Goal: Information Seeking & Learning: Learn about a topic

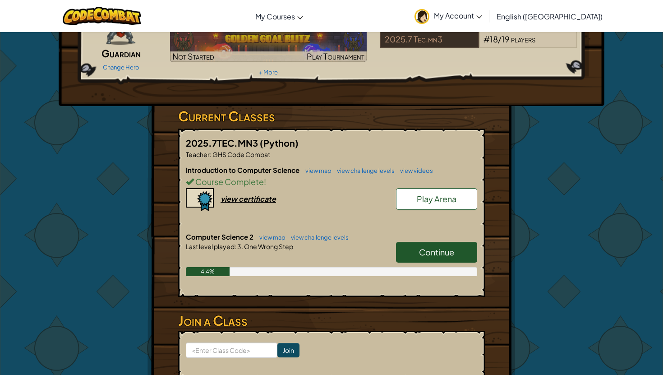
scroll to position [83, 0]
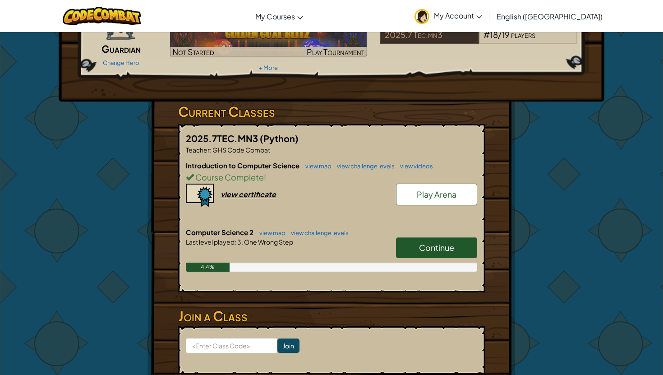
click at [411, 238] on link "Continue" at bounding box center [436, 247] width 81 height 21
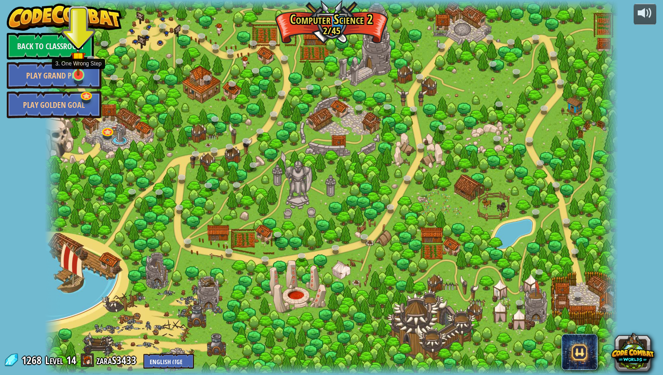
click at [79, 71] on img at bounding box center [78, 59] width 15 height 34
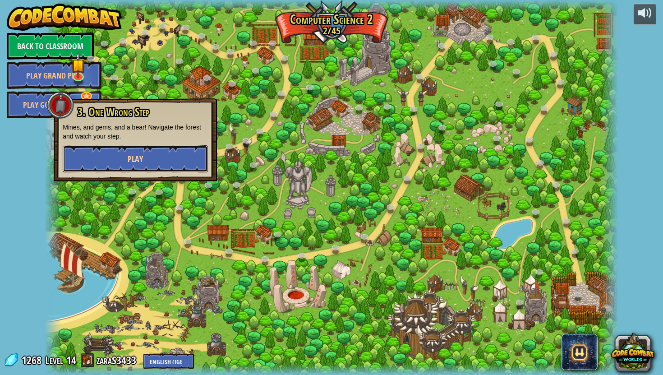
click at [111, 160] on button "Play" at bounding box center [135, 158] width 145 height 27
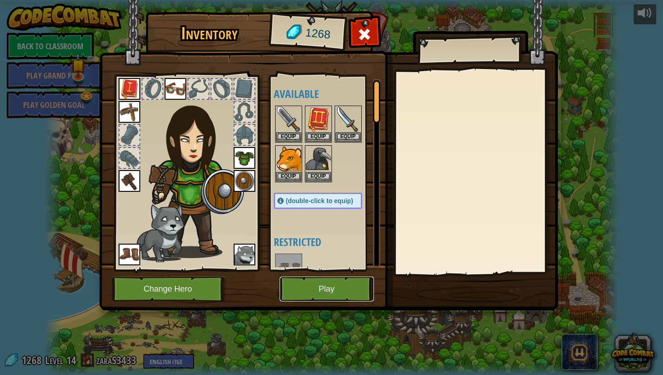
click at [358, 287] on button "Play" at bounding box center [327, 288] width 94 height 25
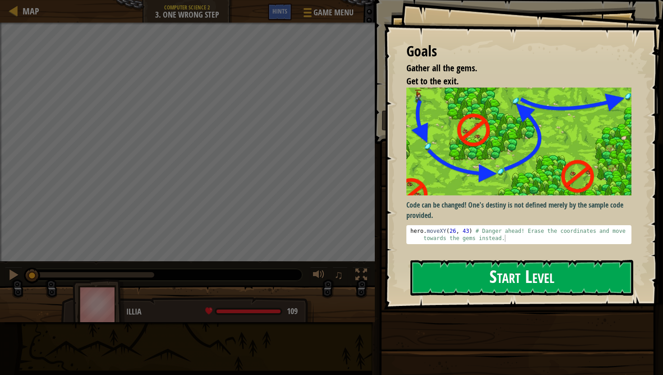
click at [423, 279] on button "Start Level" at bounding box center [521, 278] width 223 height 36
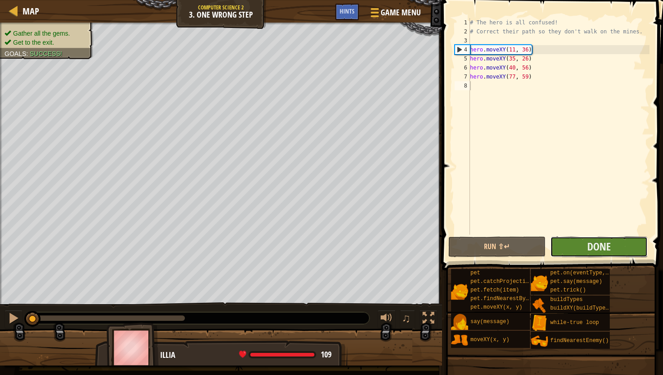
click at [583, 242] on button "Done" at bounding box center [598, 246] width 97 height 21
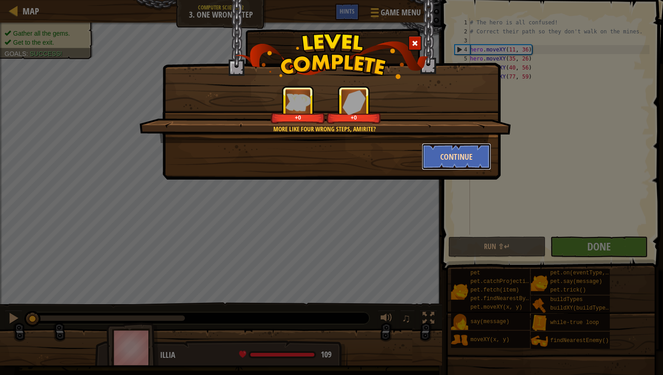
click at [469, 157] on button "Continue" at bounding box center [457, 156] width 70 height 27
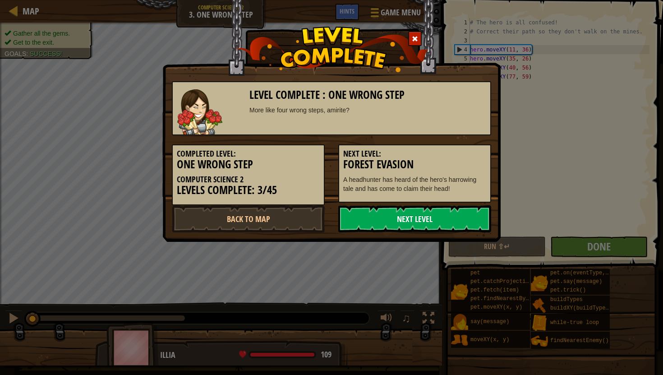
click at [468, 214] on link "Next Level" at bounding box center [414, 218] width 153 height 27
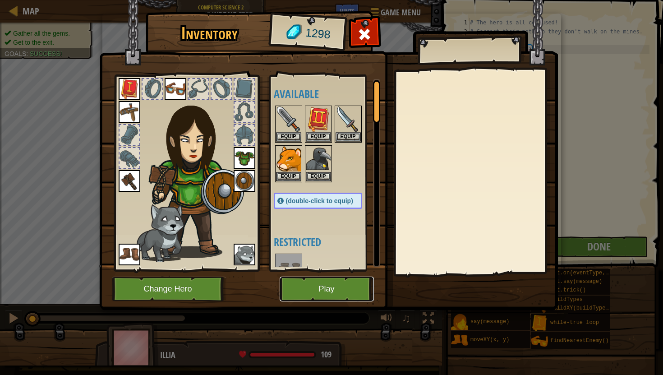
click at [330, 284] on button "Play" at bounding box center [327, 288] width 94 height 25
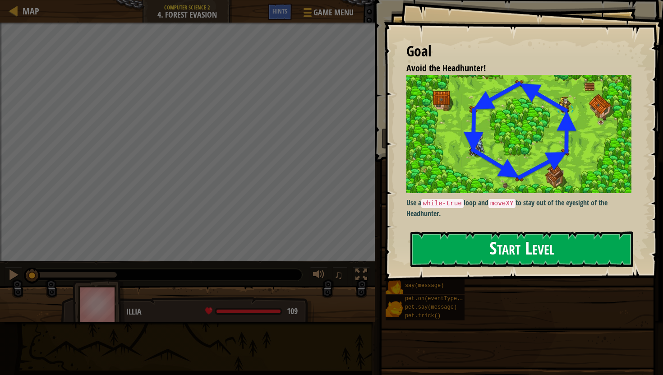
click at [456, 254] on button "Start Level" at bounding box center [521, 249] width 223 height 36
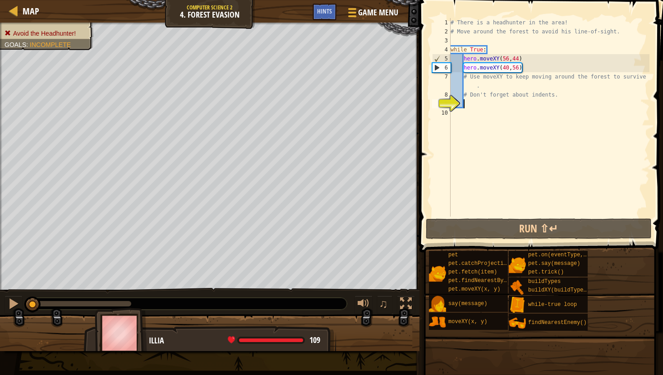
click at [74, 40] on div "Avoid the Headhunter! Goals : Incomplete" at bounding box center [42, 33] width 104 height 33
click at [51, 36] on span "Avoid the Headhunter!" at bounding box center [44, 33] width 63 height 7
click at [16, 36] on span "Avoid the Headhunter!" at bounding box center [44, 33] width 63 height 7
click at [16, 35] on span "Avoid the Headhunter!" at bounding box center [44, 33] width 63 height 7
click at [16, 33] on span "Avoid the Headhunter!" at bounding box center [44, 33] width 63 height 7
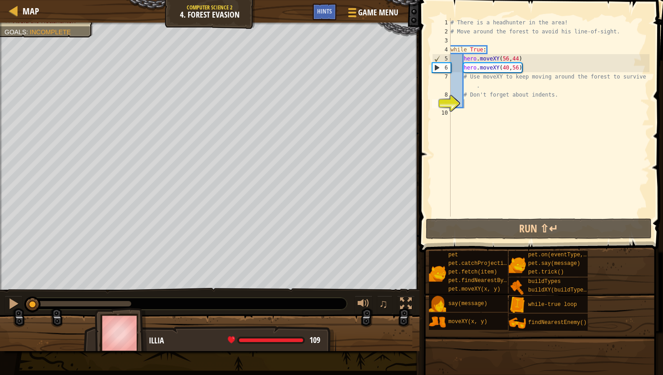
type textarea "hero.moveXY(40,56)"
click at [526, 70] on div "# There is a headhunter in the area! # Move around the forest to avoid his line…" at bounding box center [549, 126] width 201 height 216
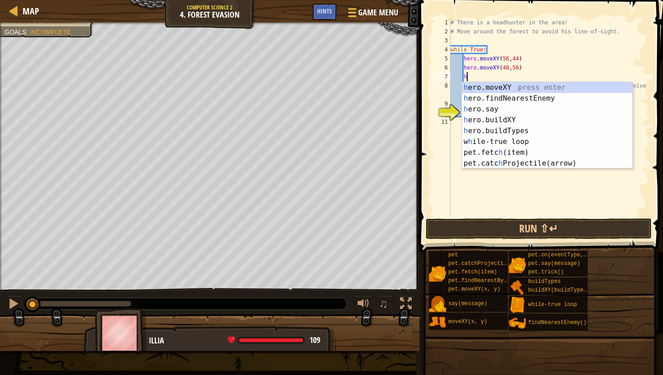
scroll to position [4, 1]
click at [507, 86] on div "h ero.moveXY press enter h ero.findNearestEnemy press enter h ero.say press ent…" at bounding box center [547, 136] width 170 height 108
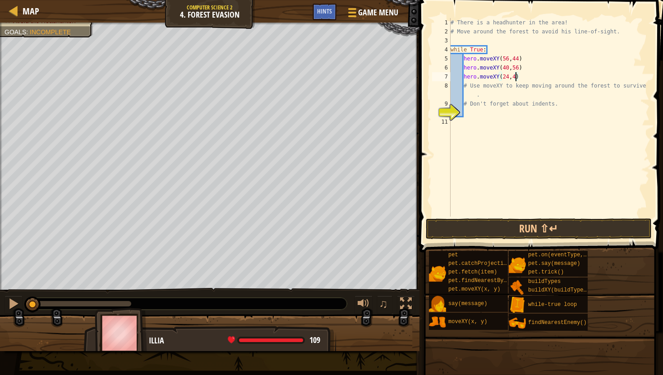
scroll to position [4, 5]
type textarea "hero.moveXY(24,44)"
click at [530, 76] on div "# There is a headhunter in the area! # Move around the forest to avoid his line…" at bounding box center [549, 126] width 201 height 216
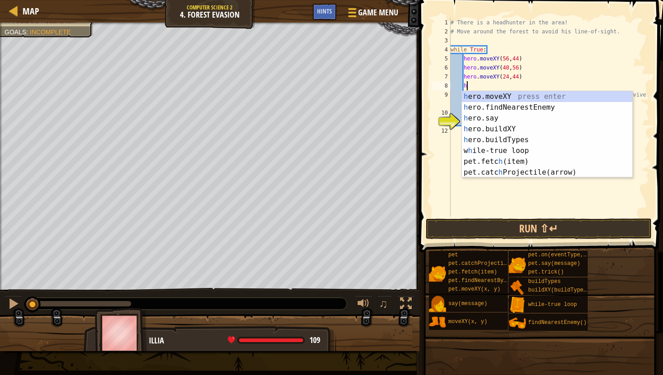
scroll to position [4, 1]
click at [533, 97] on div "h ero.moveXY press enter h ero.findNearestEnemy press enter h ero.say press ent…" at bounding box center [547, 145] width 170 height 108
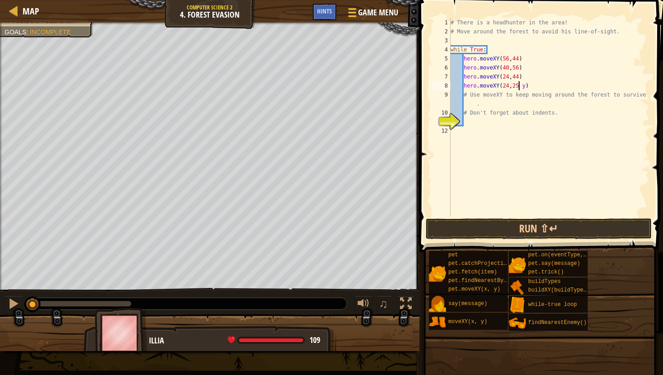
scroll to position [4, 5]
type textarea "hero.moveXY(24,25)"
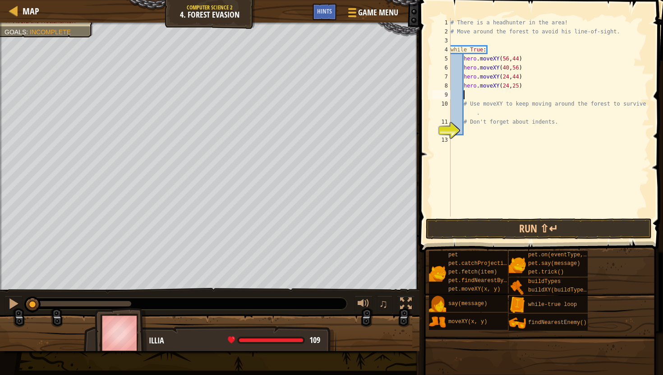
scroll to position [4, 1]
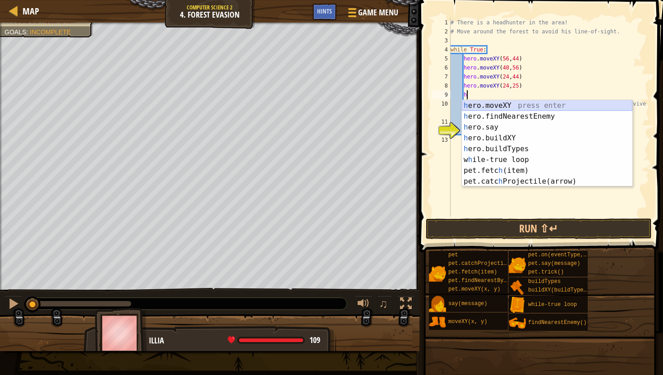
click at [572, 104] on div "h ero.moveXY press enter h ero.findNearestEnemy press enter h ero.say press ent…" at bounding box center [547, 154] width 170 height 108
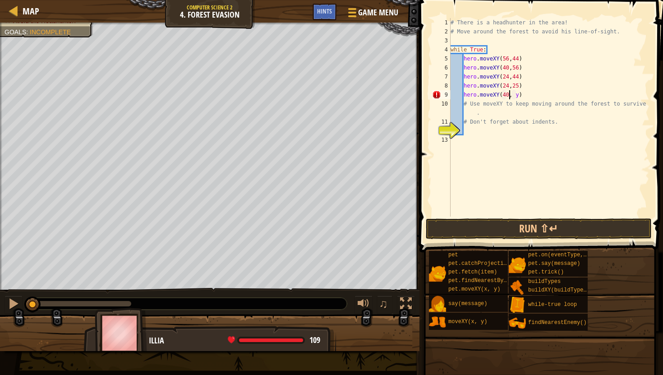
scroll to position [4, 5]
click at [518, 96] on div "# There is a headhunter in the area! # Move around the forest to avoid his line…" at bounding box center [549, 126] width 201 height 216
type textarea "hero.moveXY(40,12)"
click at [533, 94] on div "# There is a headhunter in the area! # Move around the forest to avoid his line…" at bounding box center [549, 126] width 201 height 216
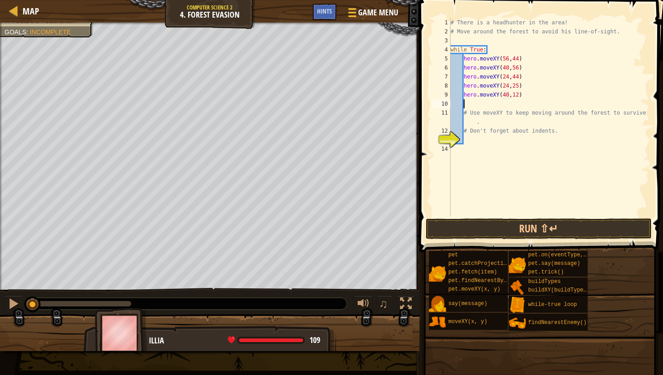
scroll to position [4, 1]
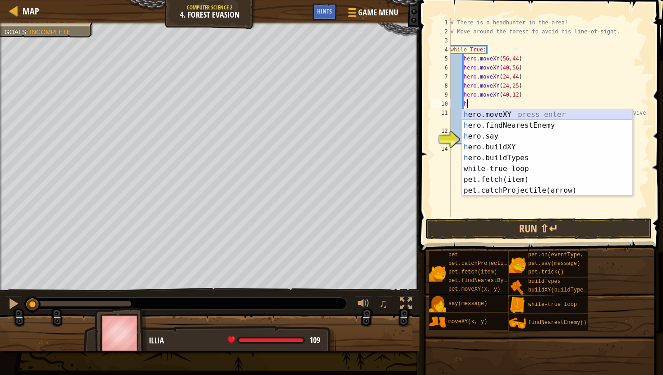
click at [519, 115] on div "h ero.moveXY press enter h ero.findNearestEnemy press enter h ero.say press ent…" at bounding box center [547, 163] width 170 height 108
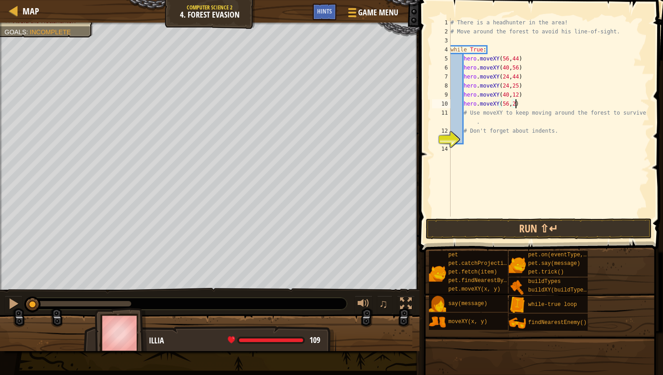
scroll to position [4, 5]
click at [560, 133] on div "# There is a headhunter in the area! # Move around the forest to avoid his line…" at bounding box center [549, 126] width 201 height 216
type textarea "# Don't forget about indents."
click at [533, 229] on button "Run ⇧↵" at bounding box center [539, 228] width 226 height 21
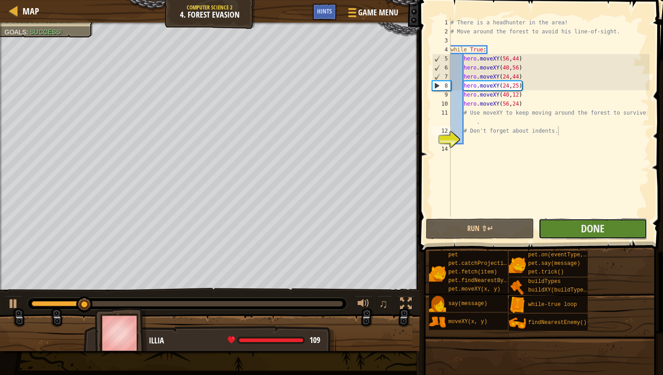
click at [555, 226] on button "Done" at bounding box center [592, 228] width 108 height 21
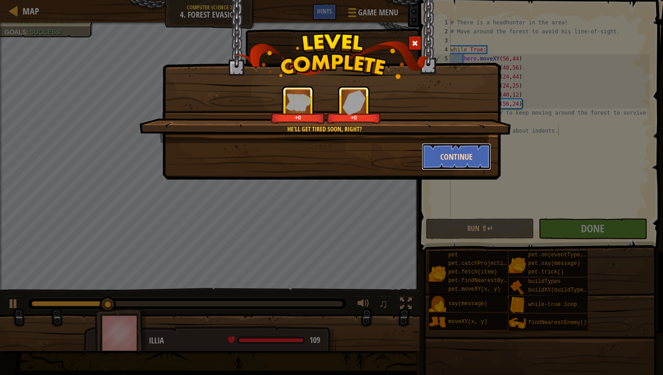
click at [440, 158] on button "Continue" at bounding box center [457, 156] width 70 height 27
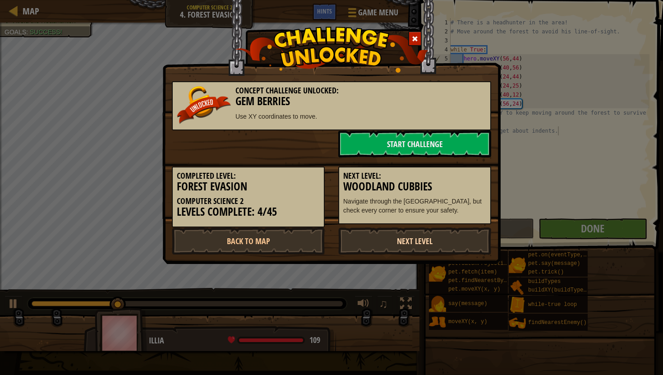
click at [407, 244] on link "Next Level" at bounding box center [414, 240] width 153 height 27
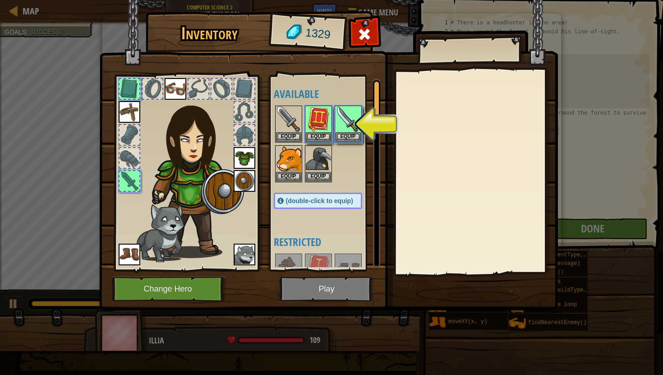
click at [287, 290] on img at bounding box center [328, 146] width 459 height 327
click at [321, 115] on img at bounding box center [318, 118] width 25 height 25
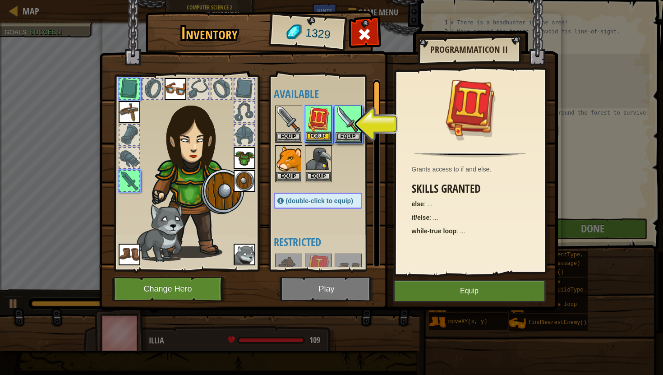
click at [321, 115] on img at bounding box center [318, 118] width 25 height 25
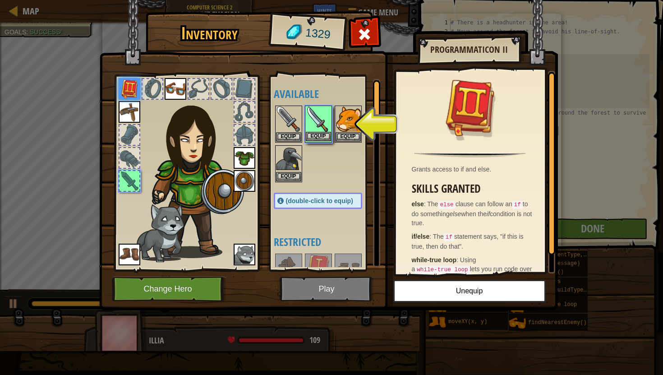
click at [322, 124] on img at bounding box center [318, 118] width 25 height 25
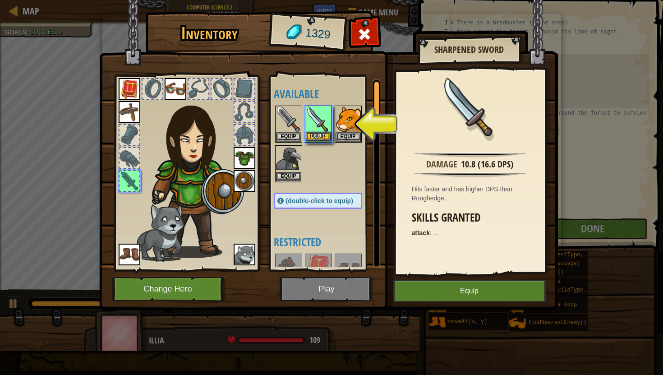
click at [322, 124] on img at bounding box center [318, 118] width 25 height 25
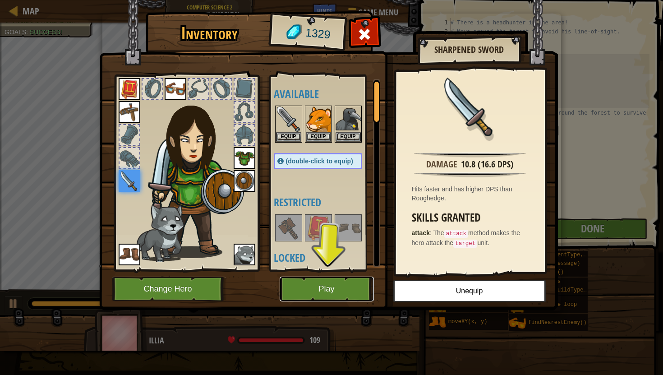
click at [304, 282] on button "Play" at bounding box center [327, 288] width 94 height 25
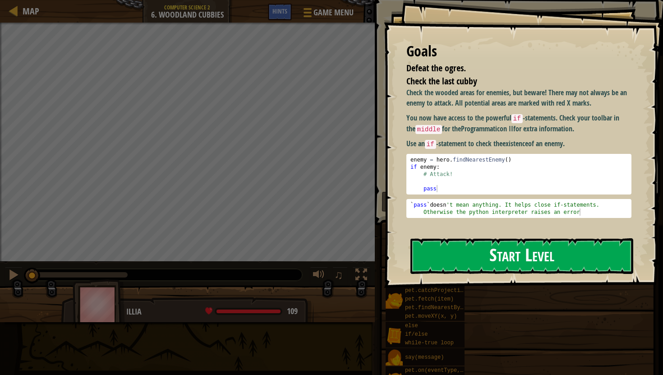
click at [507, 161] on div "Goals Defeat the ogres. Check the last cubby Check the wooded areas for enemies…" at bounding box center [523, 144] width 279 height 288
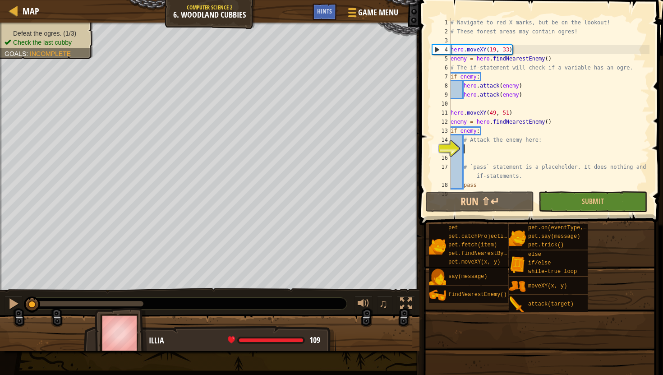
scroll to position [18, 0]
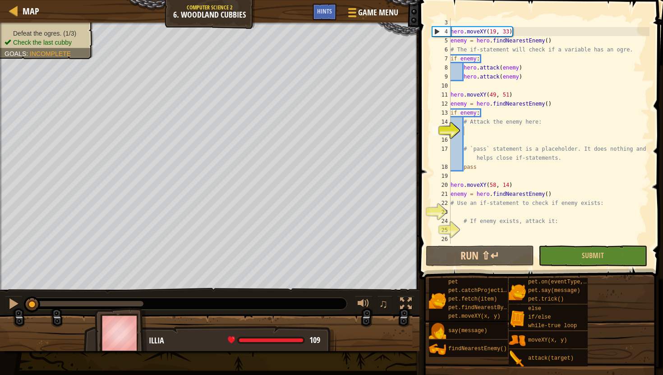
click at [67, 35] on span "Defeat the ogres. (1/3)" at bounding box center [44, 33] width 63 height 7
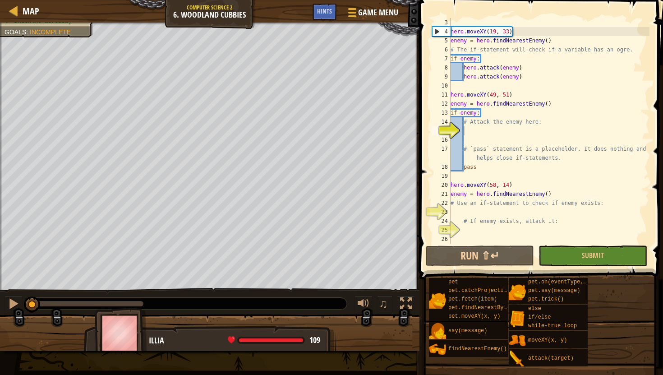
click at [68, 59] on div "Defeat the ogres. (1/3) Check the last cubby Goals : Incomplete" at bounding box center [209, 156] width 419 height 267
click at [67, 20] on div "Map Computer Science 2 6. Woodland Cubbies Game Menu Done Hints" at bounding box center [209, 11] width 419 height 23
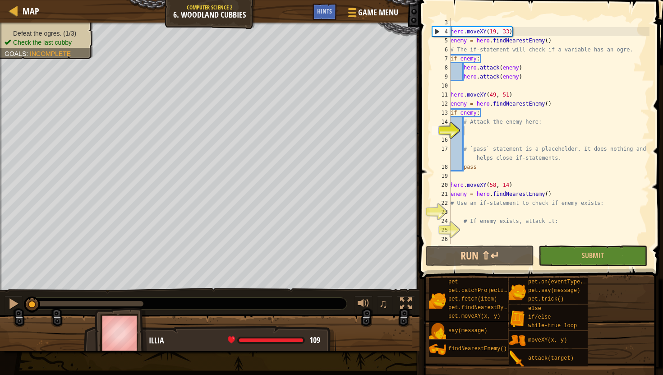
click at [68, 29] on div "Defeat the ogres. (1/3) Check the last cubby Goals : Incomplete" at bounding box center [47, 38] width 84 height 18
click at [37, 26] on div "Defeat the ogres. (1/3) Check the last cubby Goals : Incomplete" at bounding box center [42, 38] width 104 height 42
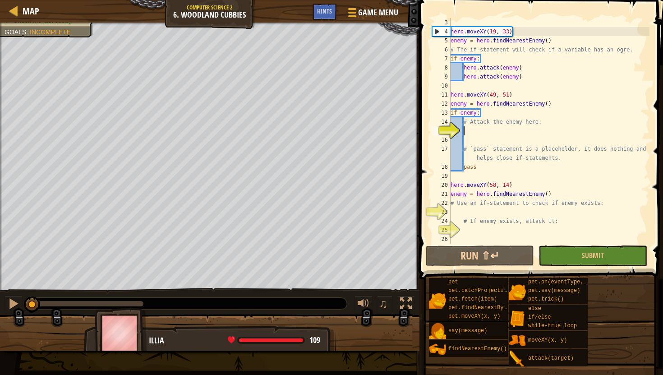
click at [467, 129] on div "hero . moveXY ( 19 , 33 ) enemy = hero . findNearestEnemy ( ) # The if-statemen…" at bounding box center [549, 140] width 201 height 244
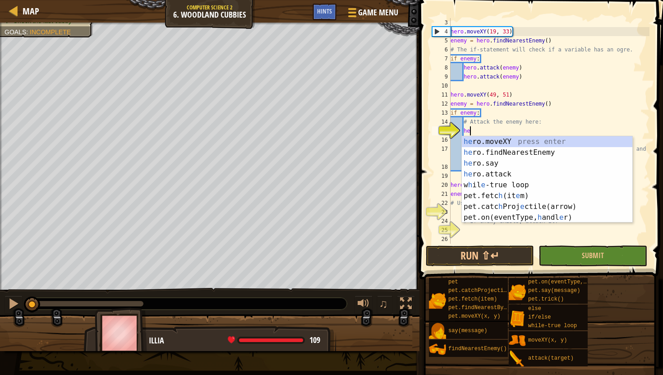
scroll to position [4, 1]
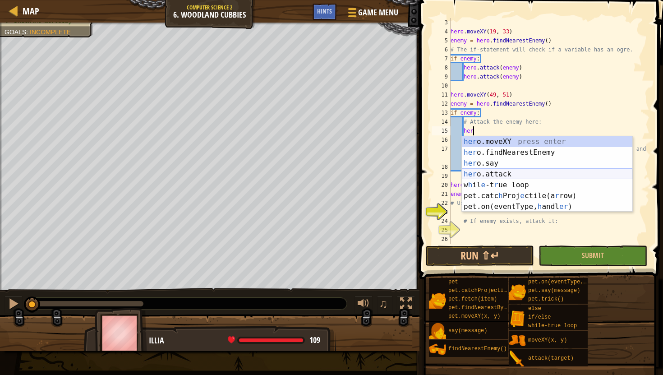
click at [495, 174] on div "her o.moveXY press enter her o.findNearestEnemy press enter her o.say press ent…" at bounding box center [547, 184] width 170 height 97
type textarea "hero.attack(enemy)"
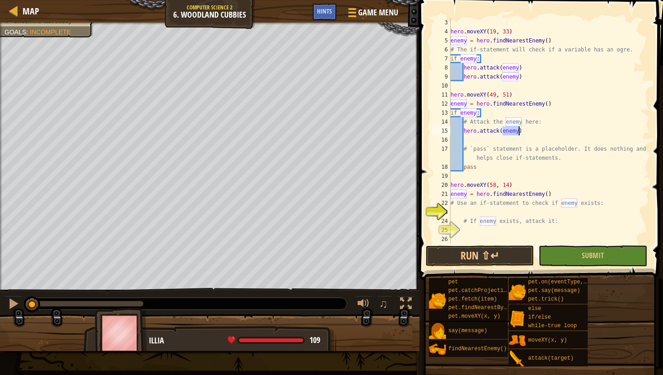
click at [529, 131] on div "hero . moveXY ( 19 , 33 ) enemy = hero . findNearestEnemy ( ) # The if-statemen…" at bounding box center [549, 140] width 201 height 244
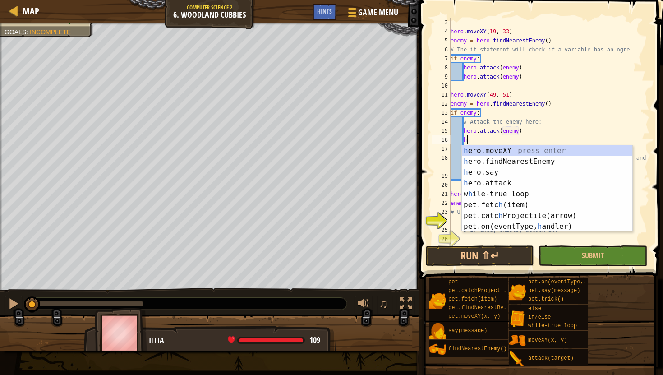
scroll to position [4, 1]
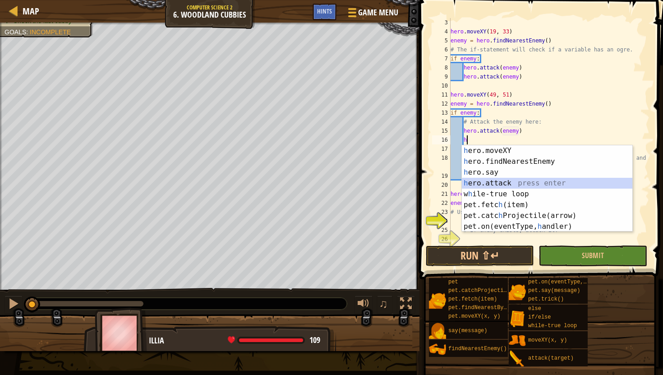
click at [521, 183] on div "h ero.moveXY press enter h ero.findNearestEnemy press enter h ero.say press ent…" at bounding box center [547, 199] width 170 height 108
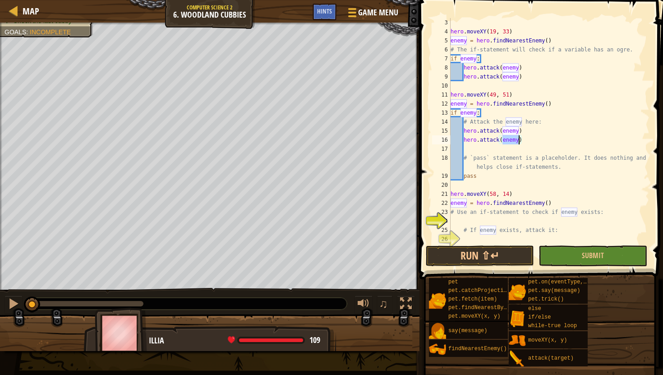
click at [488, 155] on div "hero . moveXY ( 19 , 33 ) enemy = hero . findNearestEnemy ( ) # The if-statemen…" at bounding box center [549, 140] width 201 height 244
type textarea "# `pass` statement is a placeholder. It does nothing and helps close if-stateme…"
click at [470, 152] on div "hero . moveXY ( 19 , 33 ) enemy = hero . findNearestEnemy ( ) # The if-statemen…" at bounding box center [549, 140] width 201 height 244
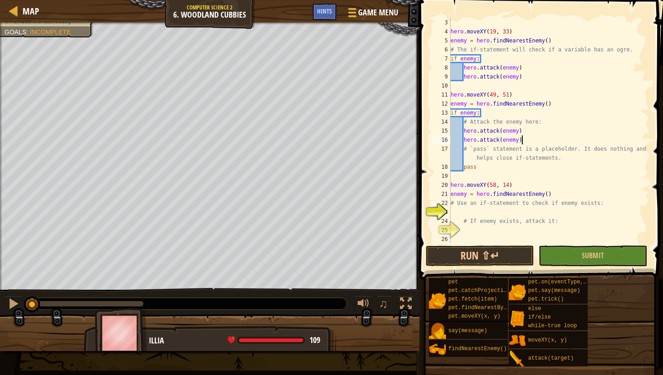
scroll to position [17, 0]
click at [551, 193] on div "# These forest areas may contain ogres! hero . moveXY ( 19 , 33 ) enemy = hero …" at bounding box center [549, 132] width 201 height 244
type textarea "enemy = hero.findNearestEnemy()"
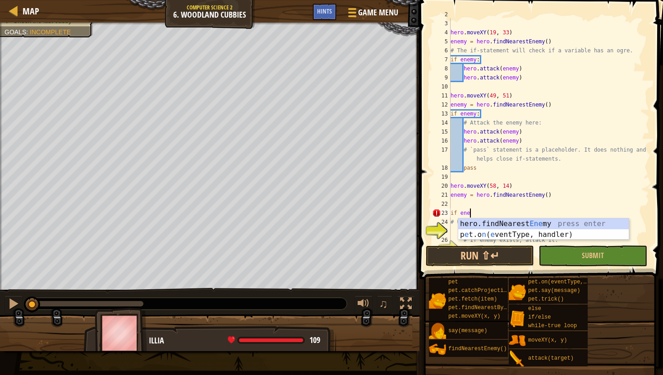
scroll to position [4, 1]
type textarea "if enemy:"
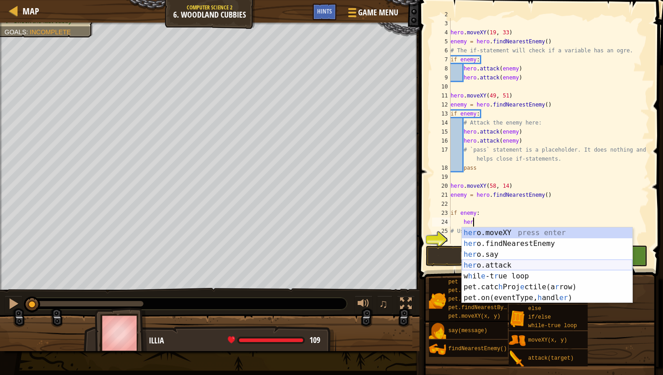
click at [517, 267] on div "her o.moveXY press enter her o.findNearestEnemy press enter her o.say press ent…" at bounding box center [547, 275] width 170 height 97
type textarea "hero.attack(enemy)"
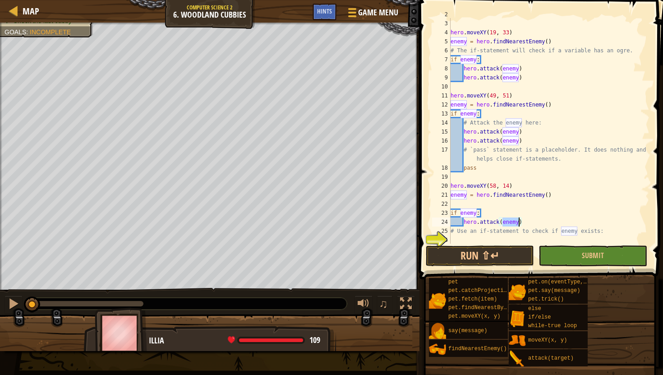
click at [531, 225] on div "# These forest areas may contain ogres! hero . moveXY ( 19 , 33 ) enemy = hero …" at bounding box center [549, 132] width 201 height 244
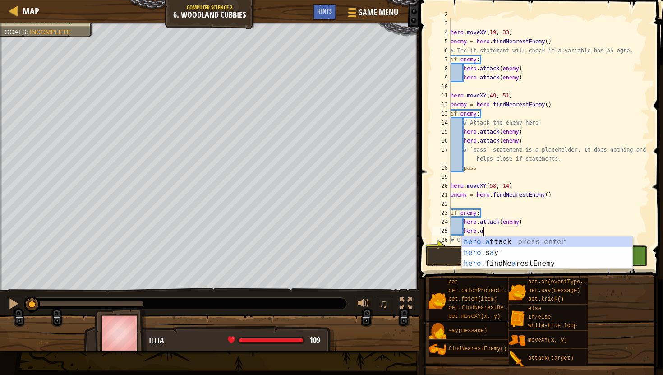
scroll to position [4, 2]
click at [513, 241] on div "hero.a ttack press enter hero. s a y press enter hero. findNe a restEnemy press…" at bounding box center [547, 263] width 170 height 54
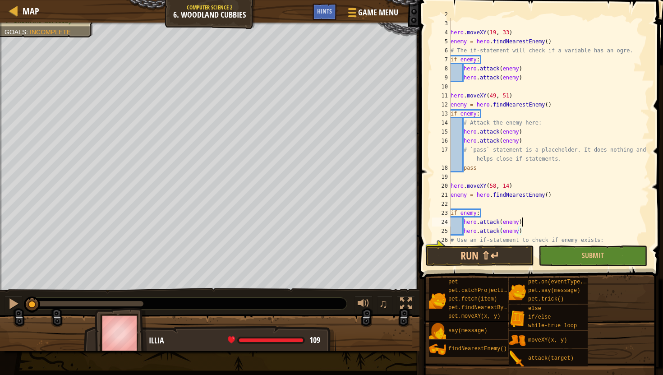
click at [531, 222] on div "# These forest areas may contain ogres! hero . moveXY ( 19 , 33 ) enemy = hero …" at bounding box center [549, 132] width 201 height 244
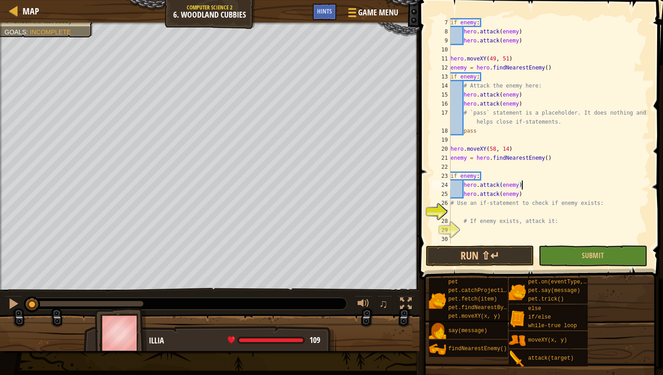
scroll to position [54, 0]
type textarea "hero.attack(enemy)"
click at [601, 259] on span "Submit" at bounding box center [593, 255] width 22 height 10
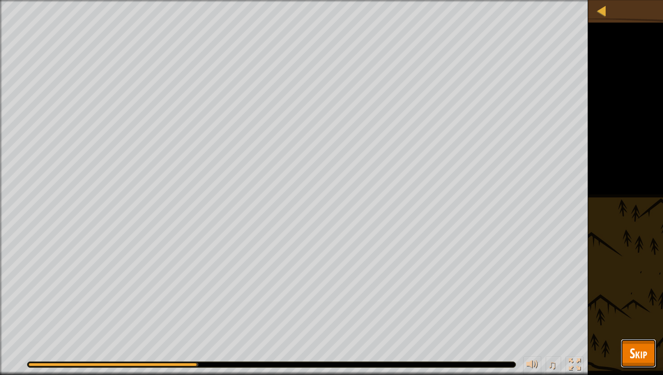
click at [636, 350] on span "Skip" at bounding box center [639, 353] width 18 height 18
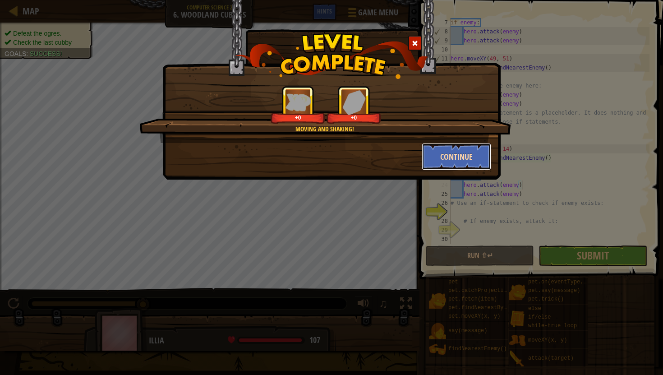
click at [472, 157] on button "Continue" at bounding box center [457, 156] width 70 height 27
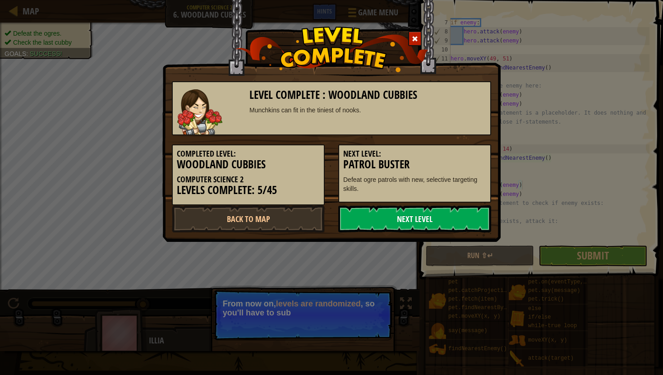
click at [421, 220] on link "Next Level" at bounding box center [414, 218] width 153 height 27
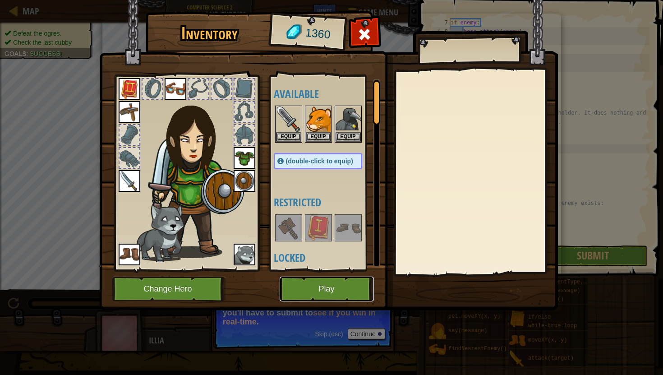
click at [345, 290] on button "Play" at bounding box center [327, 288] width 94 height 25
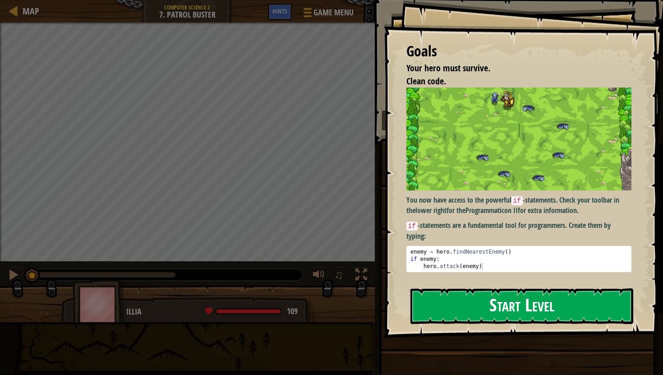
click at [487, 288] on button "Start Level" at bounding box center [521, 306] width 223 height 36
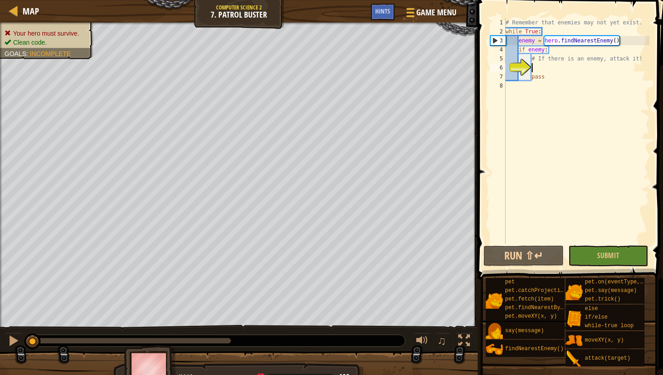
click at [56, 32] on span "Your hero must survive." at bounding box center [46, 33] width 66 height 7
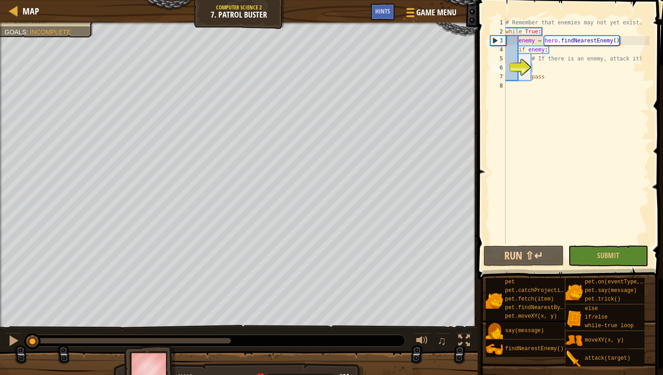
click at [535, 66] on div "# Remember that enemies may not yet exist. while True : enemy = hero . findNear…" at bounding box center [577, 140] width 146 height 244
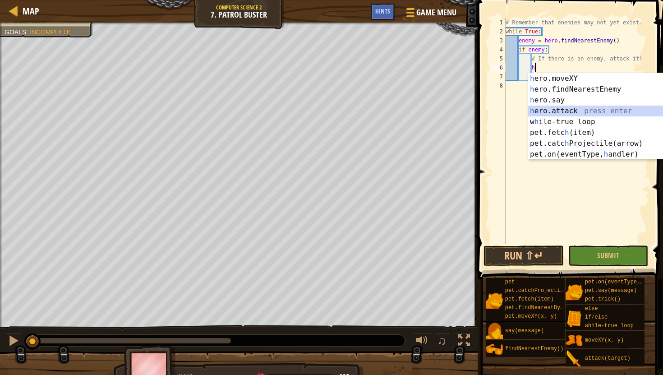
click at [566, 110] on div "h ero.moveXY press enter h ero.findNearestEnemy press enter h ero.say press ent…" at bounding box center [613, 127] width 170 height 108
type textarea "hero.attack(enemy)"
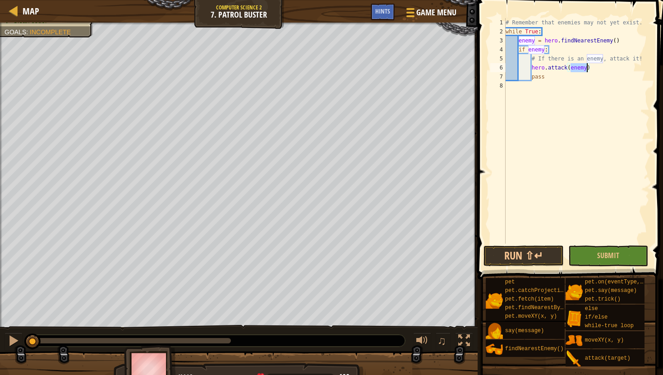
click at [574, 98] on div "# Remember that enemies may not yet exist. while True : enemy = hero . findNear…" at bounding box center [577, 140] width 146 height 244
click at [531, 256] on button "Run ⇧↵" at bounding box center [523, 255] width 80 height 21
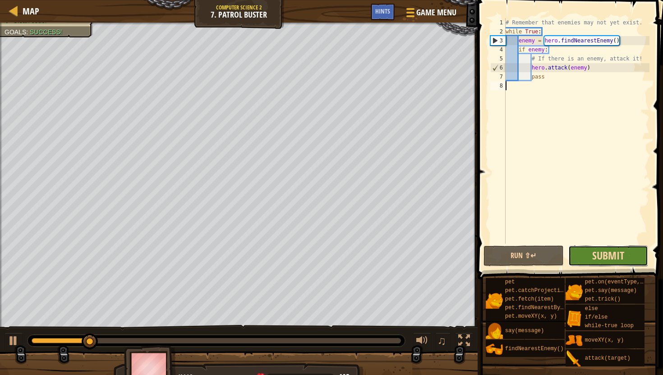
click at [616, 248] on span "Submit" at bounding box center [608, 255] width 32 height 14
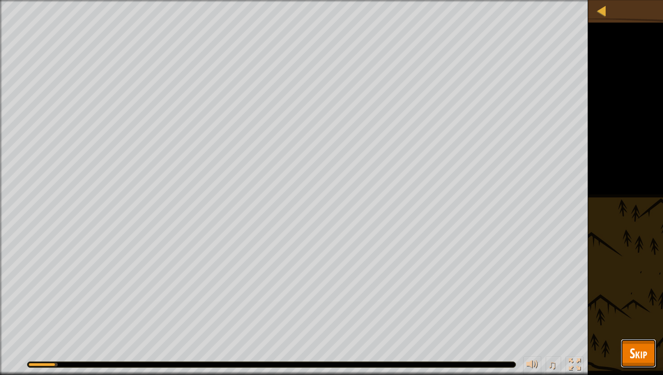
click at [638, 344] on span "Skip" at bounding box center [639, 353] width 18 height 18
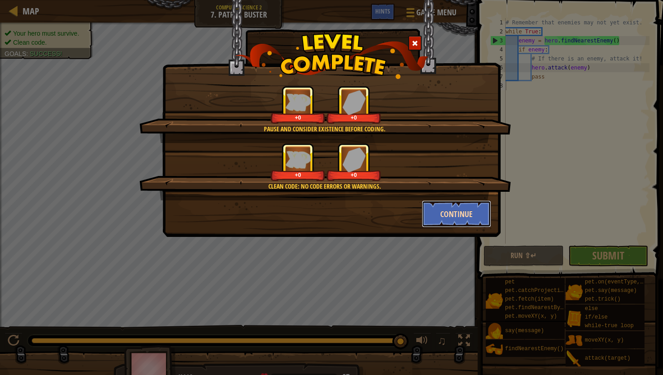
click at [446, 208] on button "Continue" at bounding box center [457, 213] width 70 height 27
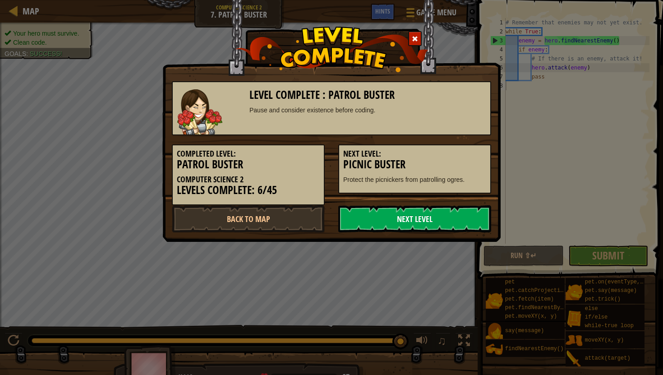
click at [446, 208] on link "Next Level" at bounding box center [414, 218] width 153 height 27
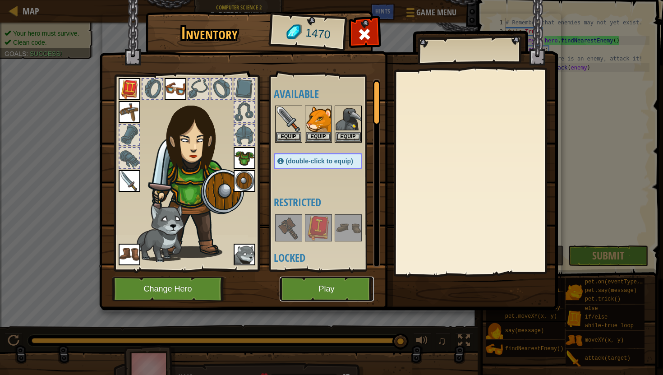
click at [331, 279] on button "Play" at bounding box center [327, 288] width 94 height 25
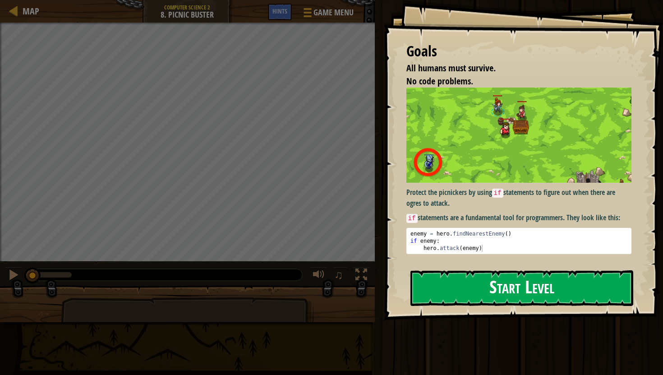
click at [536, 270] on button "Start Level" at bounding box center [521, 288] width 223 height 36
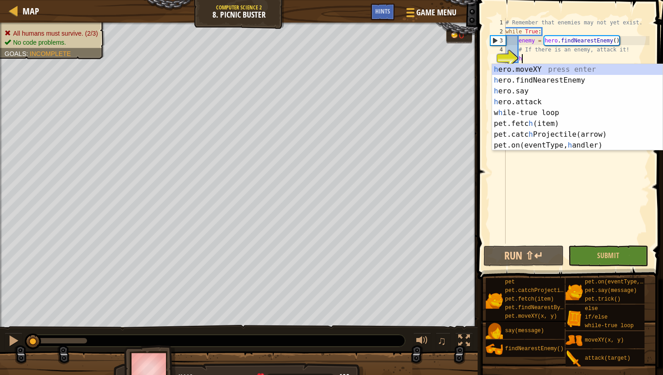
scroll to position [4, 1]
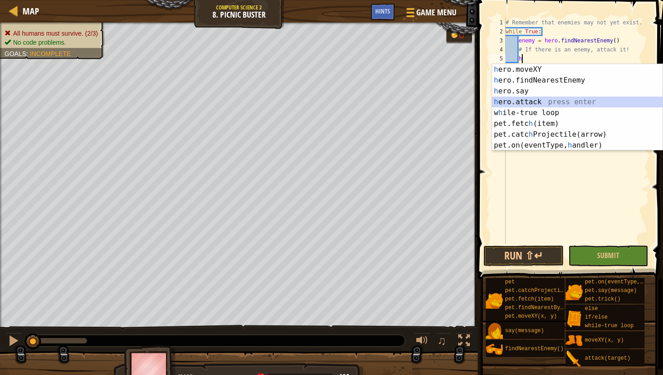
click at [550, 101] on div "h ero.moveXY press enter h ero.findNearestEnemy press enter h ero.say press ent…" at bounding box center [577, 118] width 170 height 108
type textarea "hero.attack(enemy)"
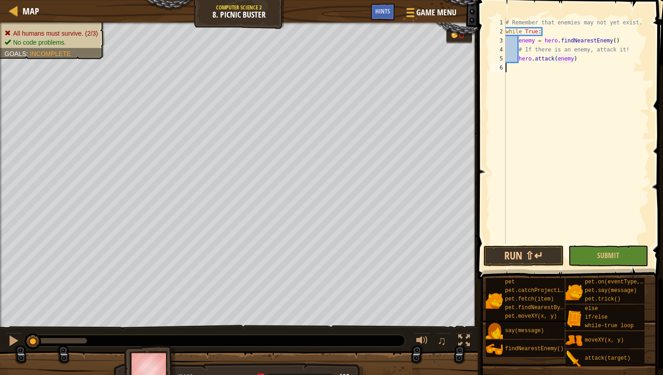
click at [591, 79] on div "# Remember that enemies may not yet exist. while True : enemy = hero . findNear…" at bounding box center [577, 140] width 146 height 244
click at [548, 248] on button "Run ⇧↵" at bounding box center [523, 255] width 80 height 21
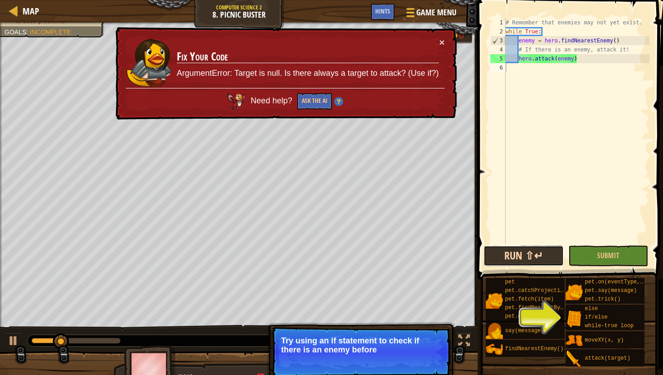
click at [548, 248] on button "Run ⇧↵" at bounding box center [523, 255] width 80 height 21
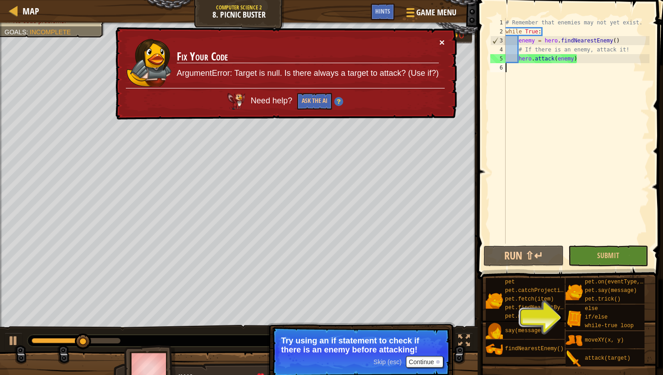
click at [439, 42] on button "×" at bounding box center [441, 41] width 5 height 9
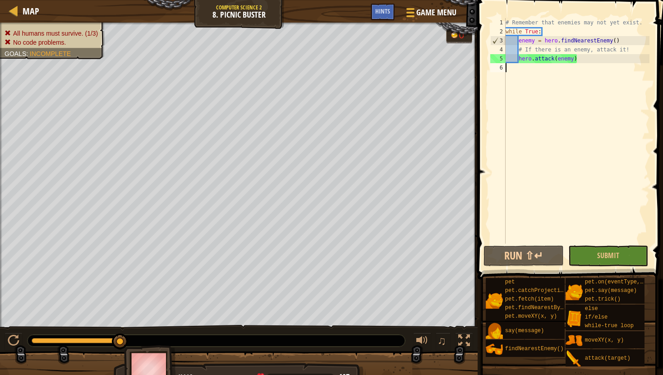
click at [538, 30] on div "# Remember that enemies may not yet exist. while True : enemy = hero . findNear…" at bounding box center [577, 140] width 146 height 244
click at [520, 52] on div "# Remember that enemies may not yet exist. while True : enemy = hero . findNear…" at bounding box center [577, 140] width 146 height 244
type textarea "# If there is an enemy, attack it!"
click at [629, 47] on div "# Remember that enemies may not yet exist. while True : enemy = hero . findNear…" at bounding box center [577, 140] width 146 height 244
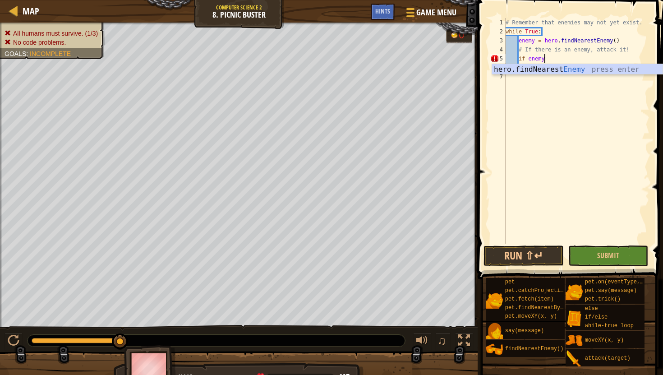
scroll to position [4, 3]
click at [519, 69] on div "# Remember that enemies may not yet exist. while True : enemy = hero . findNear…" at bounding box center [577, 140] width 146 height 244
type textarea "hero.attack(enemy)"
click at [601, 63] on div "# Remember that enemies may not yet exist. while True : enemy = hero . findNear…" at bounding box center [577, 140] width 146 height 244
click at [553, 101] on div "# Remember that enemies may not yet exist. while True : enemy = hero . findNear…" at bounding box center [577, 140] width 146 height 244
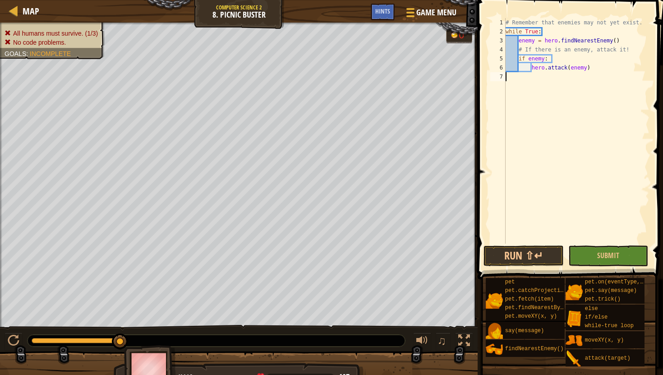
scroll to position [4, 0]
click at [529, 259] on button "Run ⇧↵" at bounding box center [523, 255] width 80 height 21
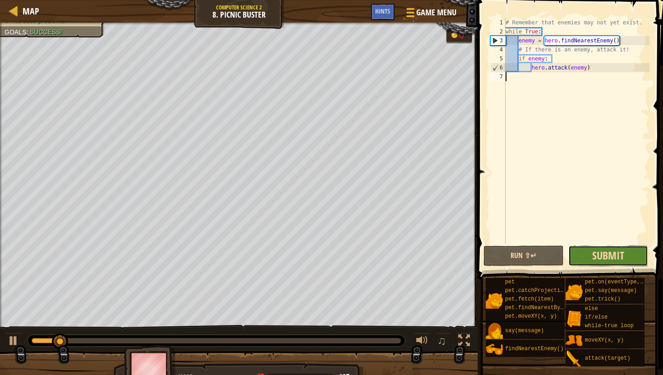
click at [592, 256] on button "Submit" at bounding box center [608, 255] width 80 height 21
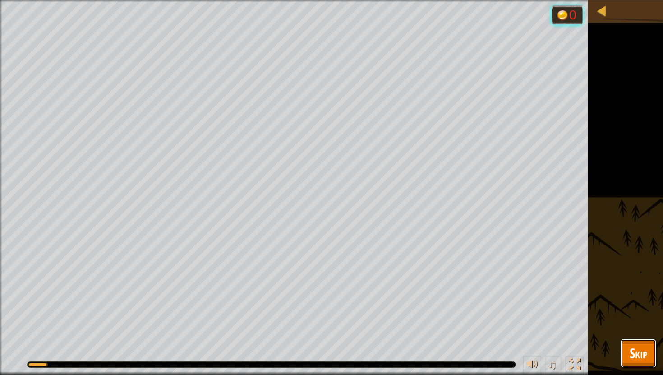
click at [634, 341] on button "Skip" at bounding box center [639, 353] width 36 height 29
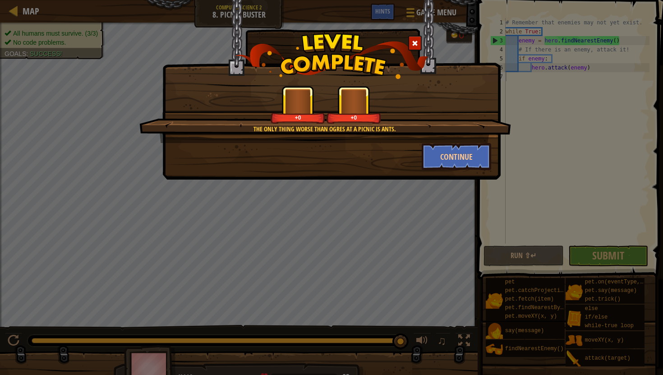
click at [432, 192] on div "The only thing worse than ogres at a picnic is ants. +0 +0 Continue" at bounding box center [331, 187] width 663 height 375
click at [445, 167] on button "Continue" at bounding box center [457, 156] width 70 height 27
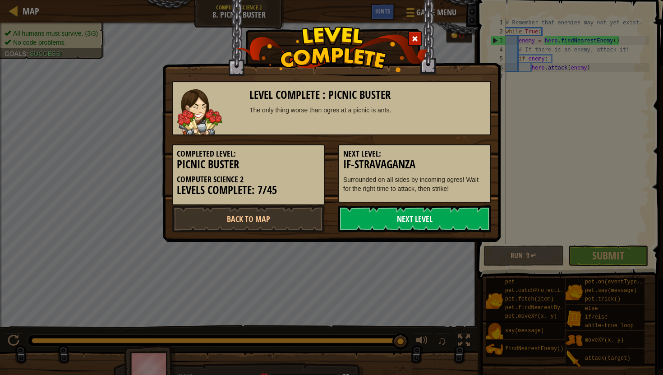
click at [443, 213] on link "Next Level" at bounding box center [414, 218] width 153 height 27
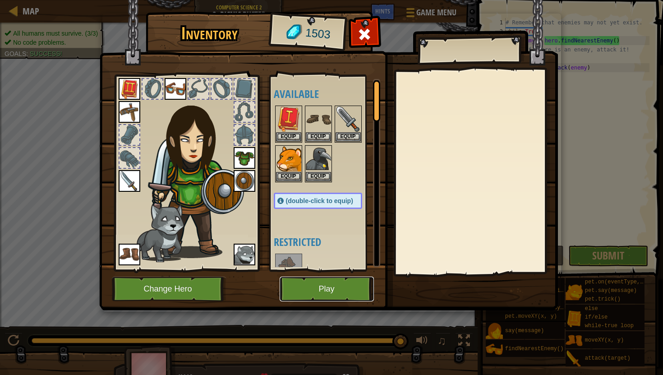
click at [302, 286] on button "Play" at bounding box center [327, 288] width 94 height 25
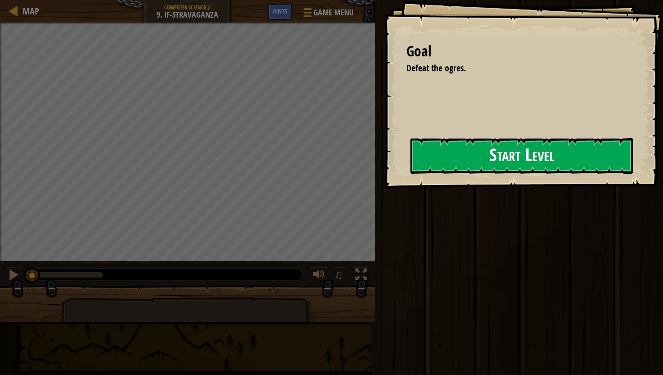
click at [505, 164] on button "Start Level" at bounding box center [521, 156] width 223 height 36
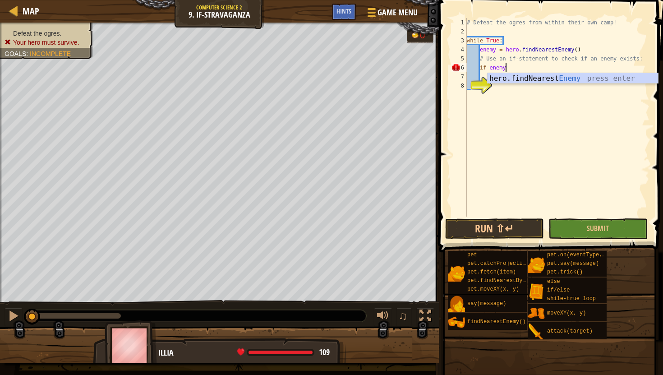
scroll to position [4, 3]
type textarea "if enemy:"
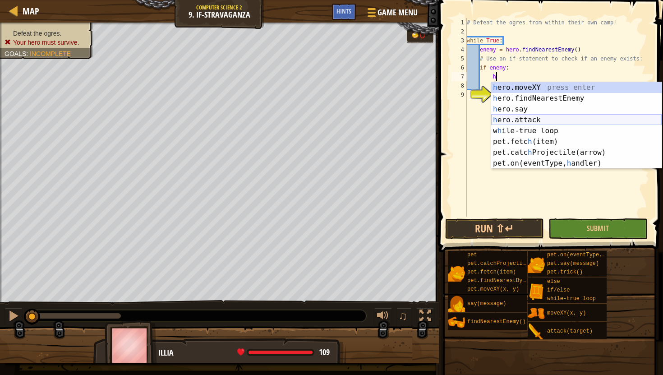
click at [540, 118] on div "h ero.moveXY press enter h ero.findNearestEnemy press enter h ero.say press ent…" at bounding box center [576, 136] width 170 height 108
type textarea "hero.attack(enemy)"
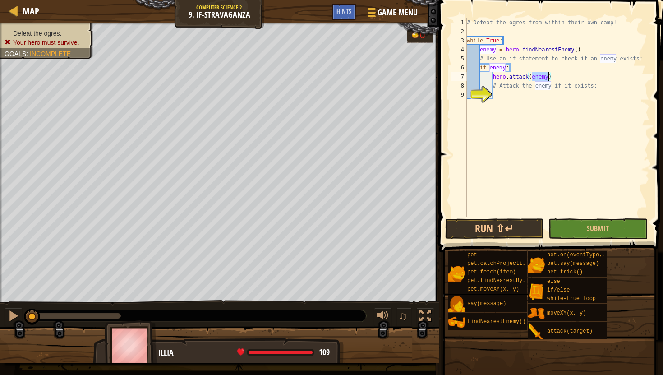
click at [559, 101] on div "# Defeat the ogres from within their own camp! while True : enemy = hero . find…" at bounding box center [557, 126] width 184 height 216
click at [576, 220] on button "Submit" at bounding box center [597, 228] width 99 height 21
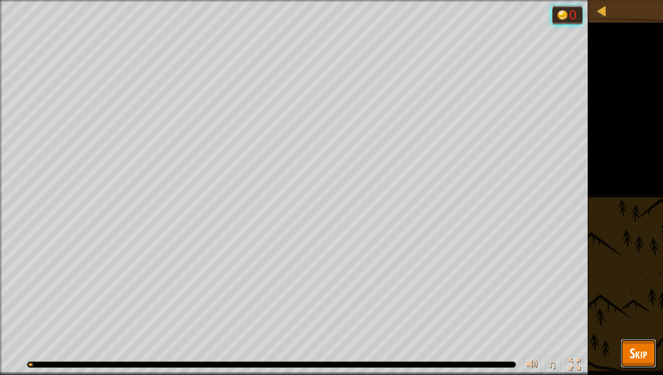
click at [635, 346] on span "Skip" at bounding box center [639, 353] width 18 height 18
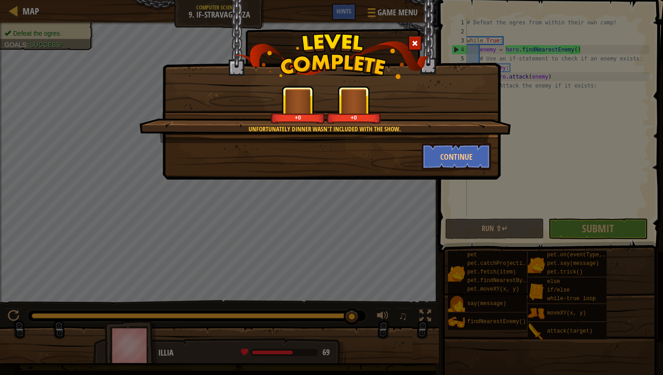
click at [458, 179] on div "Unfortunately dinner wasn't included with the show. +0 +0 Continue" at bounding box center [331, 89] width 338 height 179
click at [458, 162] on button "Continue" at bounding box center [457, 156] width 70 height 27
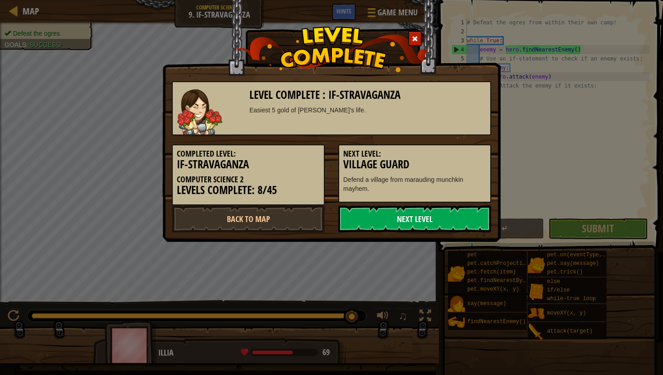
click at [442, 212] on link "Next Level" at bounding box center [414, 218] width 153 height 27
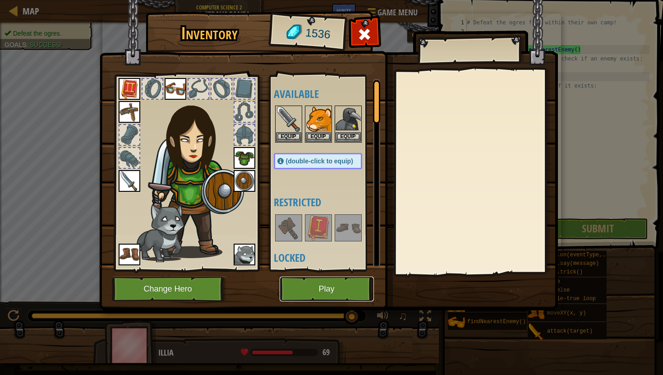
click at [308, 290] on button "Play" at bounding box center [327, 288] width 94 height 25
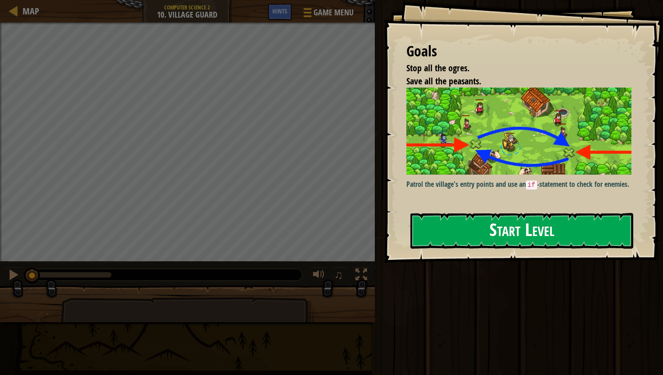
click at [478, 213] on button "Start Level" at bounding box center [521, 231] width 223 height 36
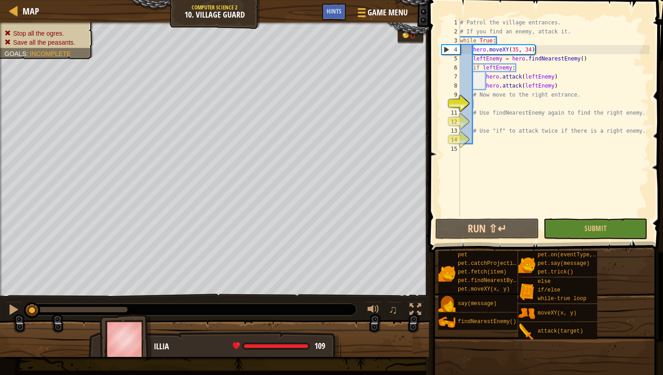
click at [34, 34] on span "Stop all the ogres." at bounding box center [38, 33] width 51 height 7
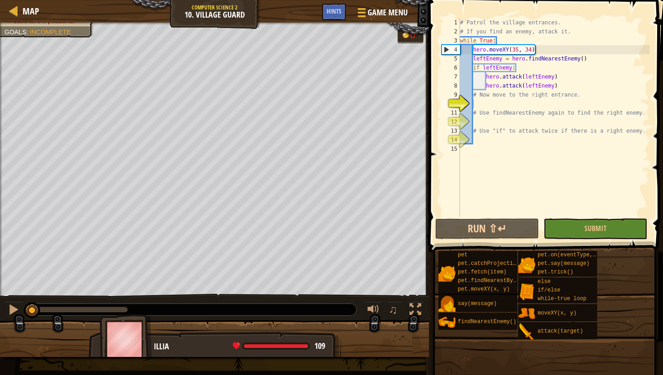
click at [484, 121] on div "# Patrol the village entrances. # If you find an enemy, attack it. while True :…" at bounding box center [553, 126] width 191 height 216
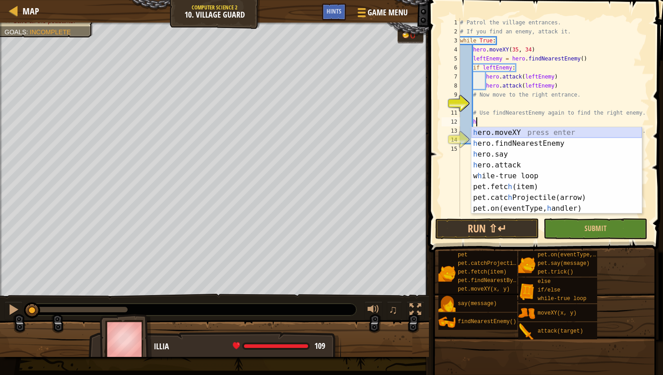
click at [489, 131] on div "h ero.moveXY press enter h ero.findNearestEnemy press enter h ero.say press ent…" at bounding box center [556, 181] width 170 height 108
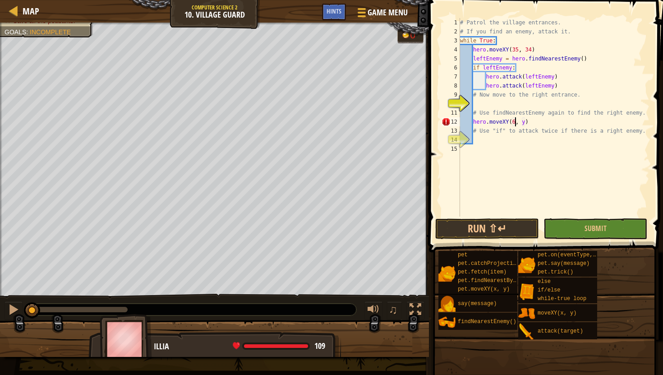
scroll to position [4, 5]
type textarea "hero.moveXY(60,31)"
click at [539, 168] on div "# Patrol the village entrances. # If you find an enemy, attack it. while True :…" at bounding box center [553, 126] width 191 height 216
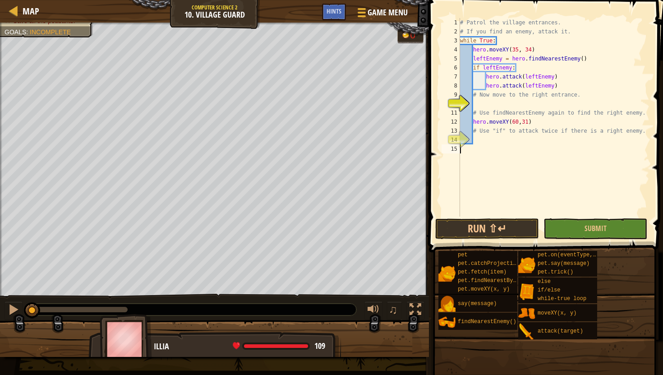
click at [537, 123] on div "# Patrol the village entrances. # If you find an enemy, attack it. while True :…" at bounding box center [553, 126] width 191 height 216
type textarea "hero.moveXY(60,31)"
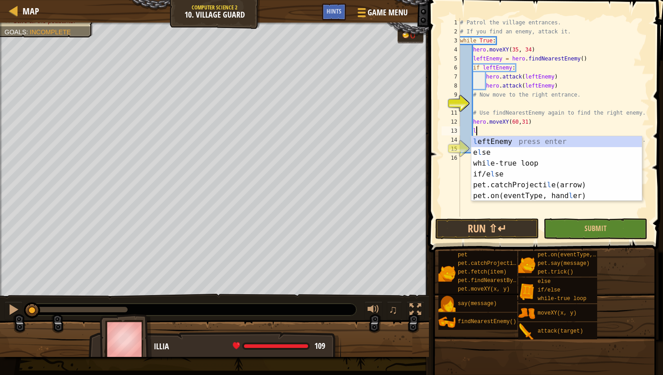
scroll to position [4, 1]
click at [552, 137] on div "l eftEnemy press enter e l se press enter whi l e-true loop press enter if/e l …" at bounding box center [556, 179] width 170 height 87
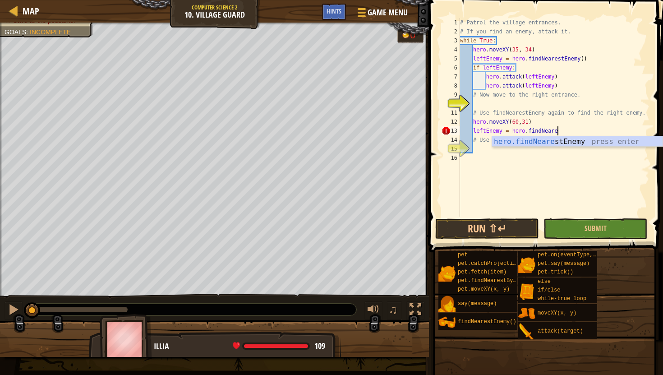
scroll to position [4, 8]
type textarea "leftEnemy = hero.findNeares"
click at [561, 142] on div "hero.findNeares tEnemy press enter" at bounding box center [577, 152] width 170 height 32
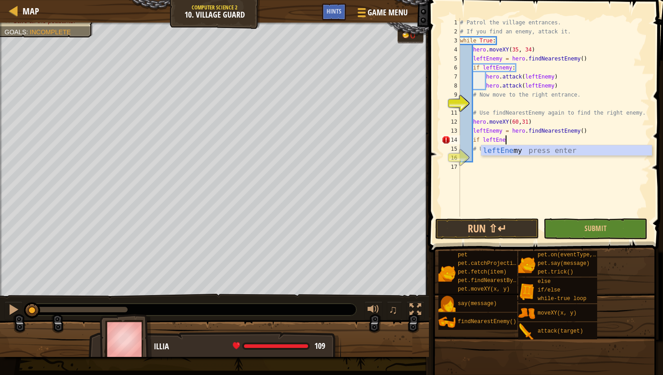
scroll to position [4, 4]
type textarea "if leftEnemy:"
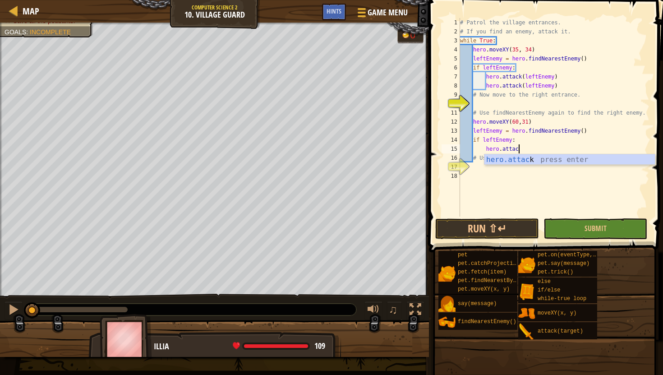
scroll to position [4, 5]
type textarea "hero.attach(leftEnemy)"
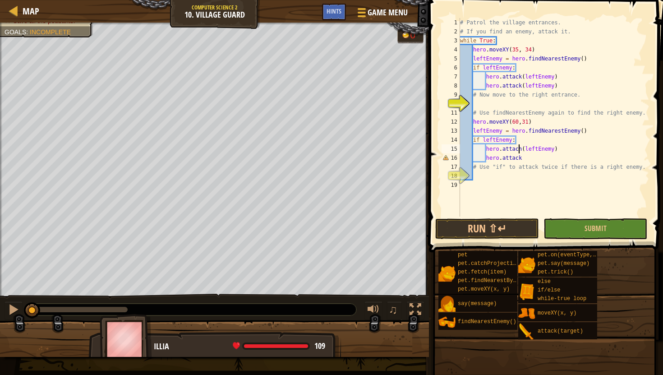
click at [520, 151] on div "# Patrol the village entrances. # If you find an enemy, attack it. while True :…" at bounding box center [553, 126] width 191 height 216
click at [577, 143] on div "# Patrol the village entrances. # If you find an enemy, attack it. while True :…" at bounding box center [553, 126] width 191 height 216
click at [534, 158] on div "# Patrol the village entrances. # If you find an enemy, attack it. while True :…" at bounding box center [553, 126] width 191 height 216
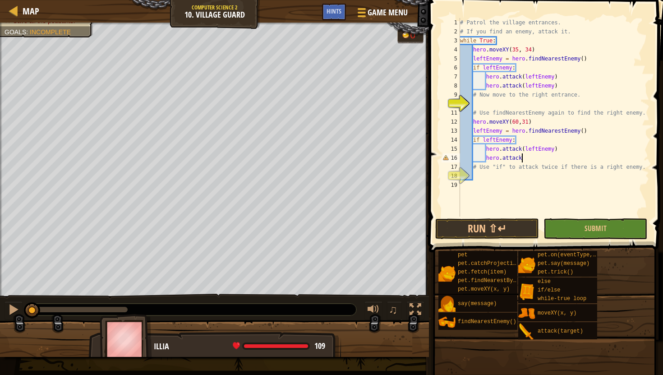
click at [532, 147] on div "# Patrol the village entrances. # If you find an enemy, attack it. while True :…" at bounding box center [553, 126] width 191 height 216
drag, startPoint x: 496, startPoint y: 140, endPoint x: 484, endPoint y: 140, distance: 11.7
click at [484, 140] on div "# Patrol the village entrances. # If you find an enemy, attack it. while True :…" at bounding box center [553, 126] width 191 height 216
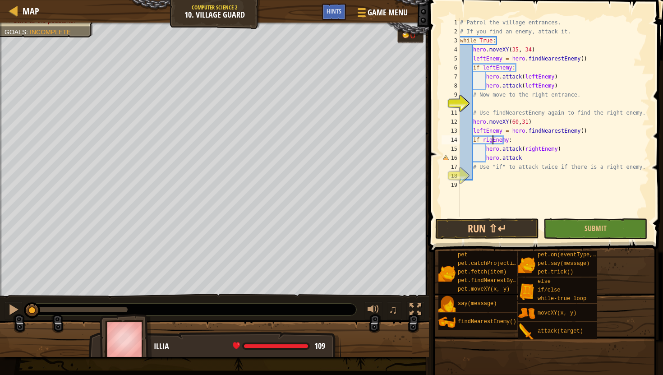
scroll to position [4, 3]
click at [527, 160] on div "# Patrol the village entrances. # If you find an enemy, attack it. while True :…" at bounding box center [553, 126] width 191 height 216
click at [524, 143] on div "# Patrol the village entrances. # If you find an enemy, attack it. while True :…" at bounding box center [553, 126] width 191 height 216
click at [489, 151] on div "# Patrol the village entrances. # If you find an enemy, attack it. while True :…" at bounding box center [553, 126] width 191 height 216
click at [525, 158] on div "# Patrol the village entrances. # If you find an enemy, attack it. while True :…" at bounding box center [553, 126] width 191 height 216
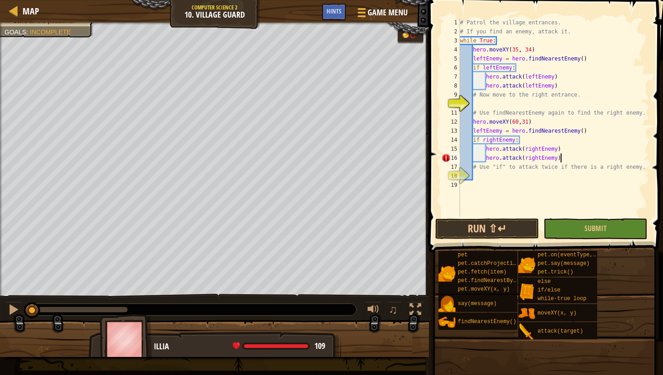
scroll to position [4, 8]
click at [588, 229] on span "Submit" at bounding box center [595, 228] width 22 height 10
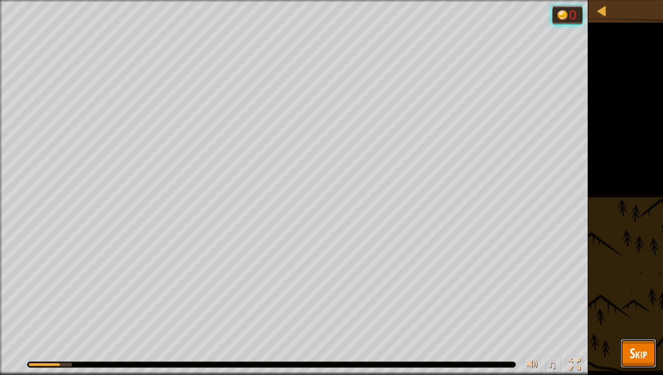
click at [632, 346] on span "Skip" at bounding box center [639, 353] width 18 height 18
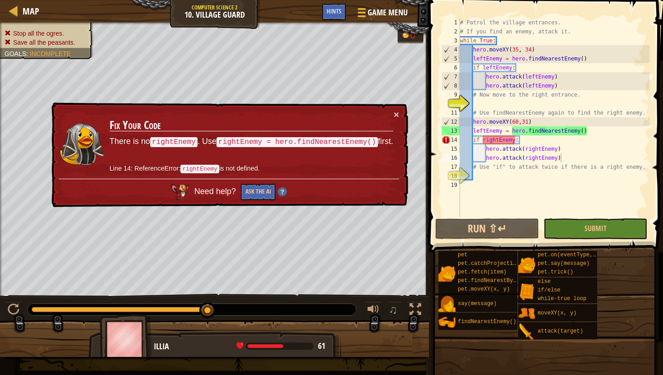
click at [398, 121] on div "× Fix Your Code There is no rightEnemy . Use rightEnemy = hero.findNearestEnemy…" at bounding box center [229, 154] width 359 height 105
click at [398, 119] on button "×" at bounding box center [396, 114] width 5 height 9
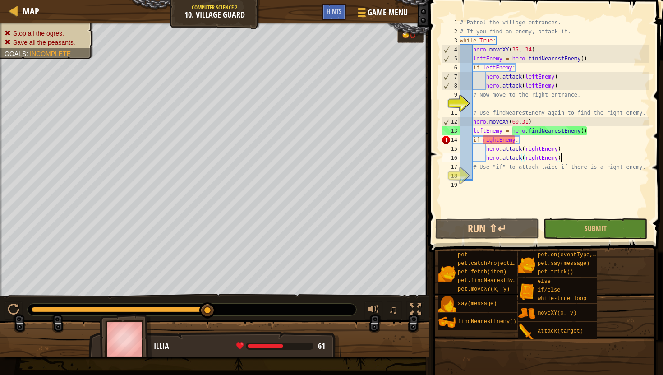
click at [486, 129] on div "# Patrol the village entrances. # If you find an enemy, attack it. while True :…" at bounding box center [553, 126] width 191 height 216
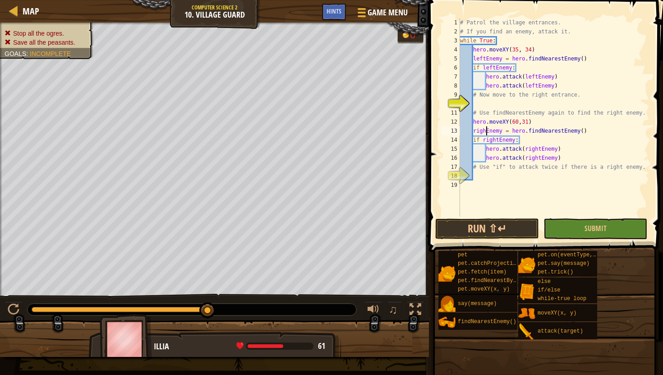
scroll to position [4, 2]
type textarea "rightEnemy = hero.findNearestEnemy()"
click at [604, 227] on span "Submit" at bounding box center [595, 228] width 22 height 10
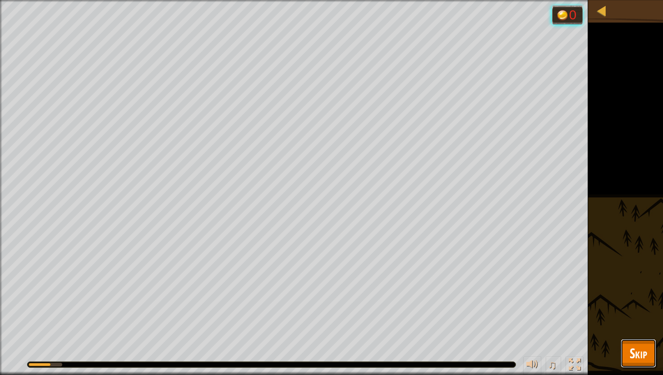
click at [628, 354] on button "Skip" at bounding box center [639, 353] width 36 height 29
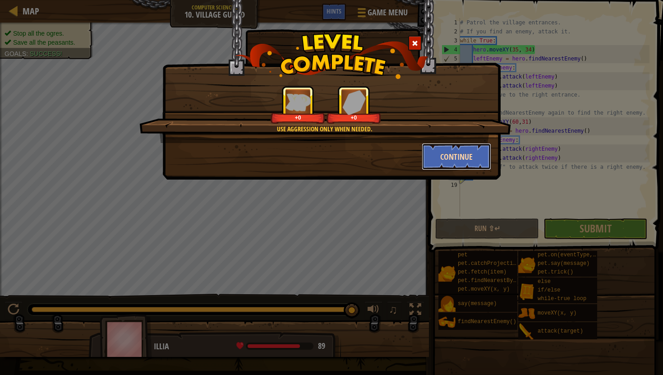
click at [451, 159] on button "Continue" at bounding box center [457, 156] width 70 height 27
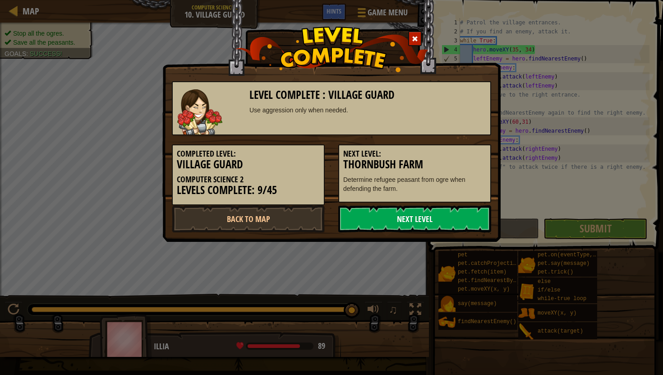
click at [411, 209] on link "Next Level" at bounding box center [414, 218] width 153 height 27
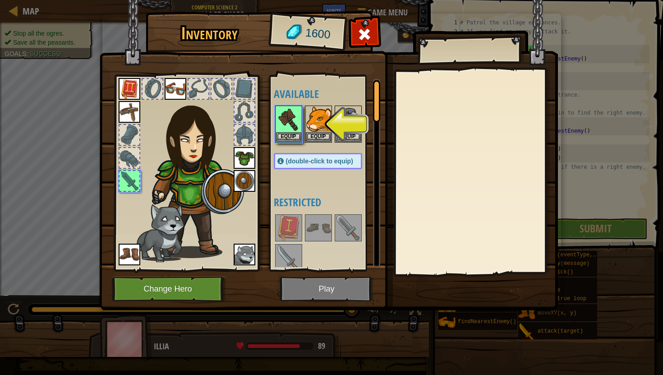
click at [308, 291] on img at bounding box center [328, 146] width 459 height 327
click at [292, 121] on img at bounding box center [288, 118] width 25 height 25
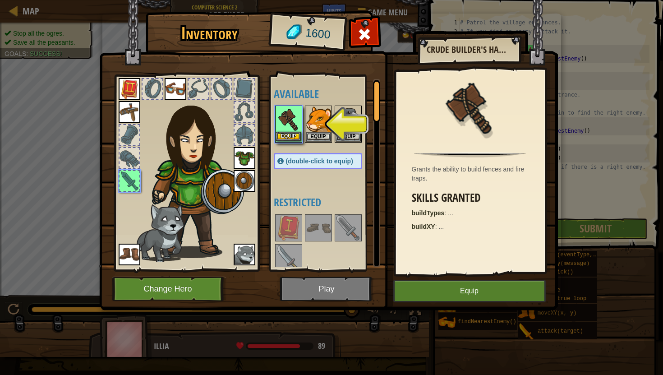
click at [292, 121] on img at bounding box center [288, 118] width 25 height 25
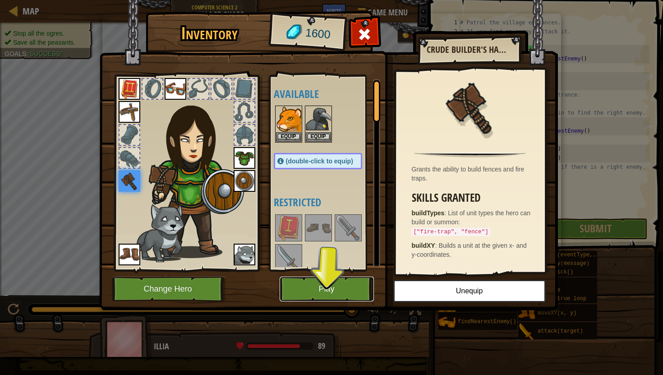
click at [342, 288] on button "Play" at bounding box center [327, 288] width 94 height 25
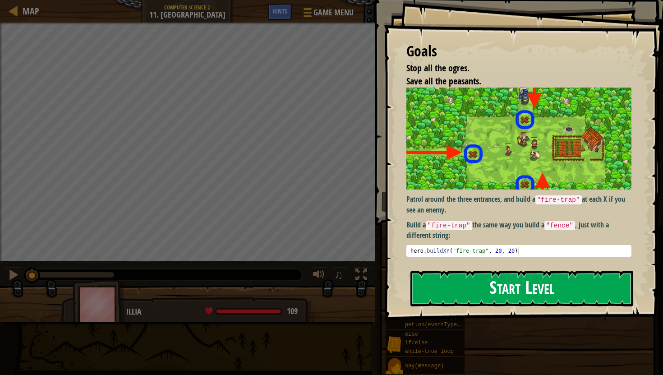
click at [483, 277] on button "Start Level" at bounding box center [521, 289] width 223 height 36
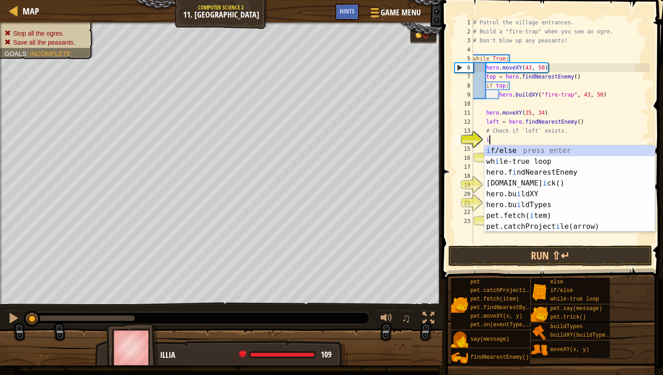
scroll to position [4, 1]
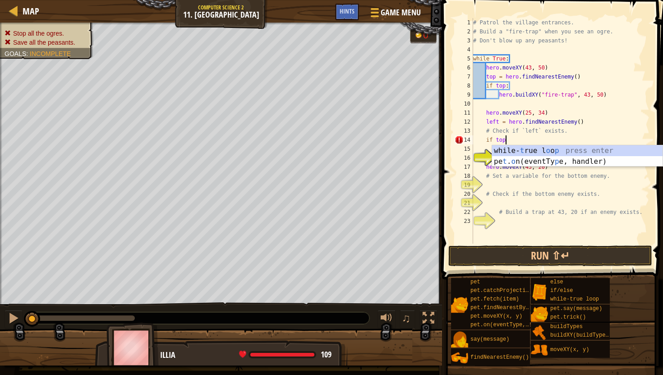
type textarea "if top:"
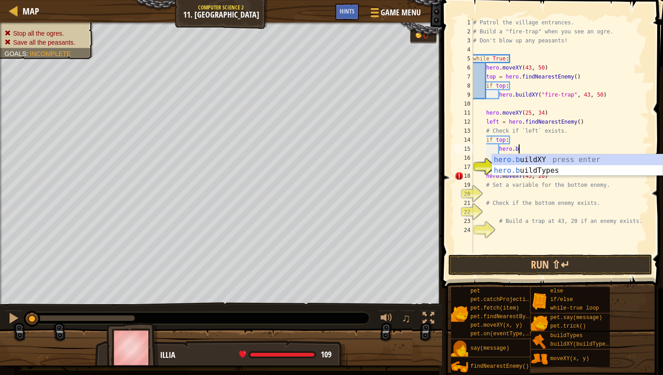
scroll to position [4, 3]
click at [566, 160] on div "hero.b uildXY press enter hero.b uildTypes press enter" at bounding box center [577, 175] width 170 height 43
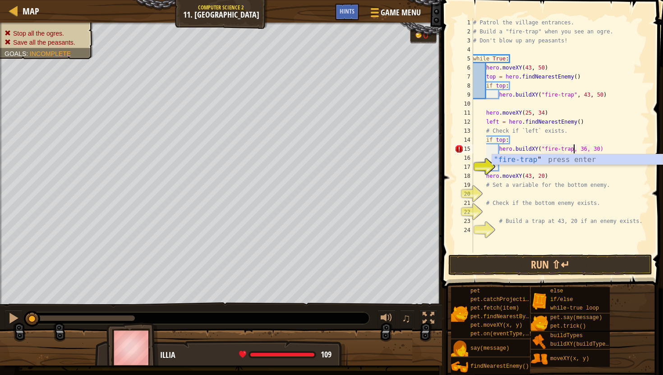
scroll to position [4, 9]
click at [590, 150] on div "# Patrol the village entrances. # Build a "fire-trap" when you see an ogre. # D…" at bounding box center [560, 144] width 178 height 253
click at [602, 148] on div "# Patrol the village entrances. # Build a "fire-trap" when you see an ogre. # D…" at bounding box center [560, 144] width 178 height 253
type textarea "hero.buildXY("fire-trap", 25, 34)"
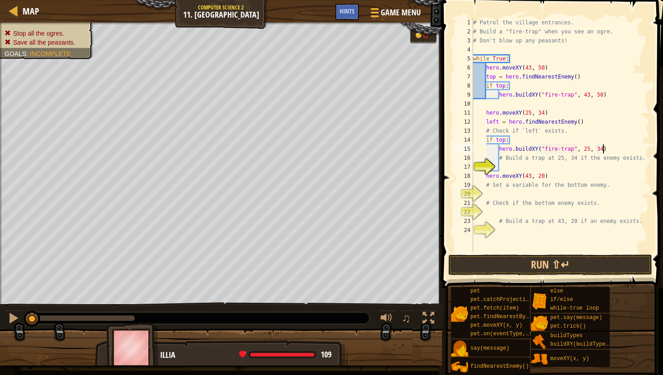
scroll to position [4, 10]
click at [511, 163] on div "# Patrol the village entrances. # Build a "fire-trap" when you see an ogre. # D…" at bounding box center [560, 144] width 178 height 253
click at [550, 177] on div "# Patrol the village entrances. # Build a "fire-trap" when you see an ogre. # D…" at bounding box center [560, 144] width 178 height 253
type textarea "hero.moveXY(43, 20)"
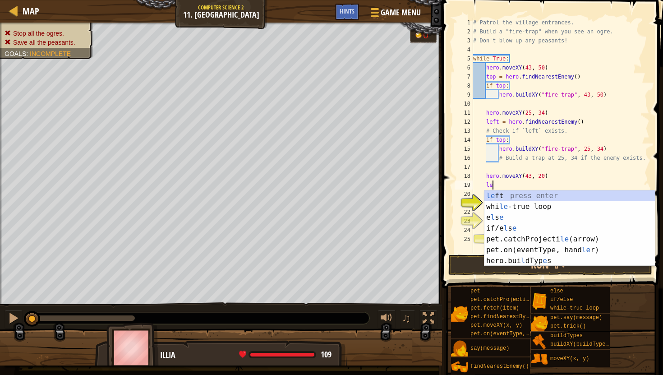
type textarea "l"
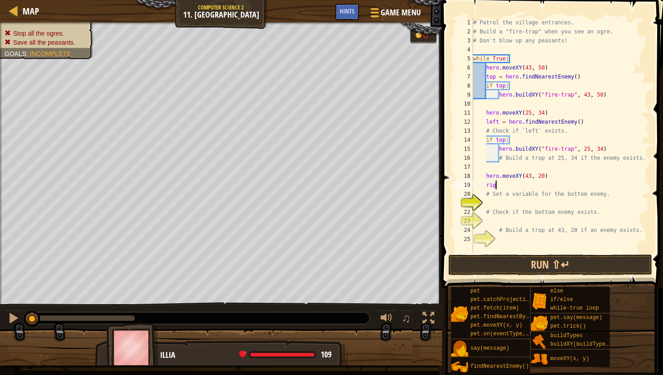
scroll to position [4, 1]
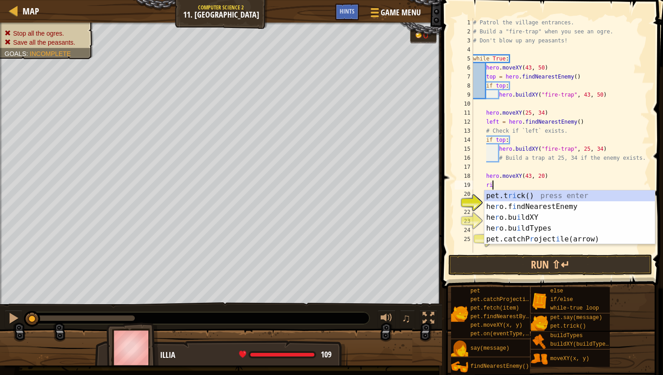
type textarea "r"
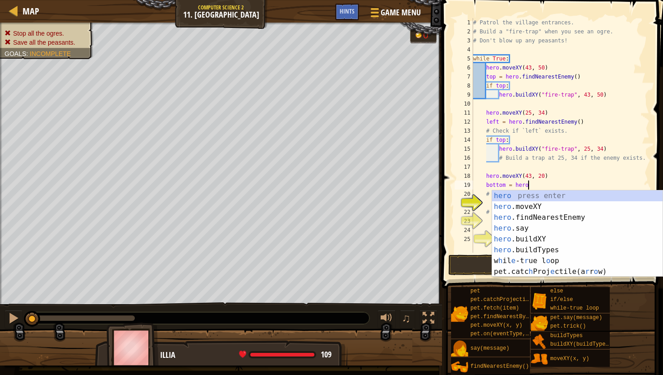
scroll to position [4, 5]
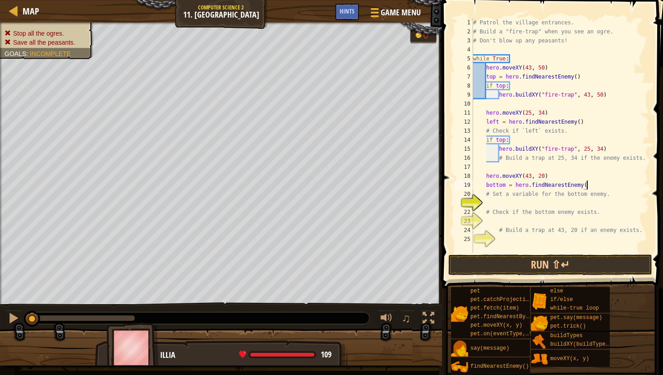
type textarea "bottom = hero.findNearestEnemy()"
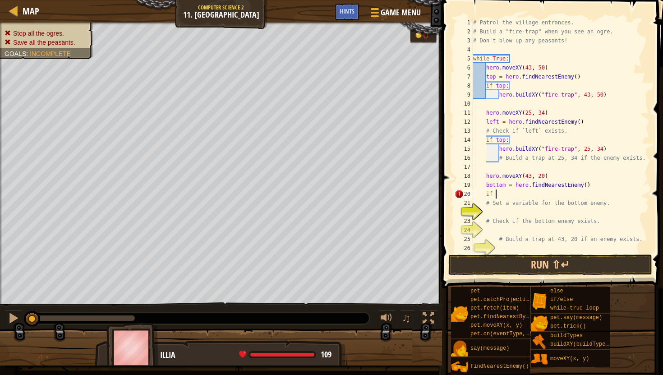
scroll to position [4, 2]
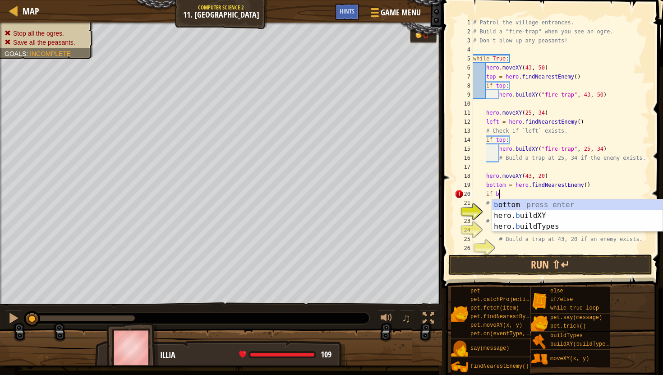
click at [502, 141] on div "# Patrol the village entrances. # Build a "fire-trap" when you see an ogre. # D…" at bounding box center [560, 144] width 178 height 253
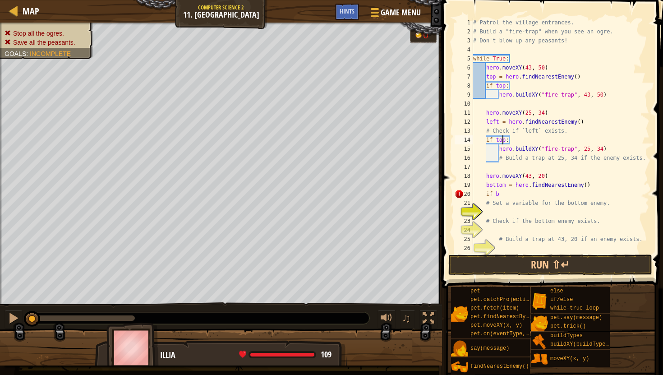
click at [502, 141] on div "# Patrol the village entrances. # Build a "fire-trap" when you see an ogre. # D…" at bounding box center [560, 144] width 178 height 253
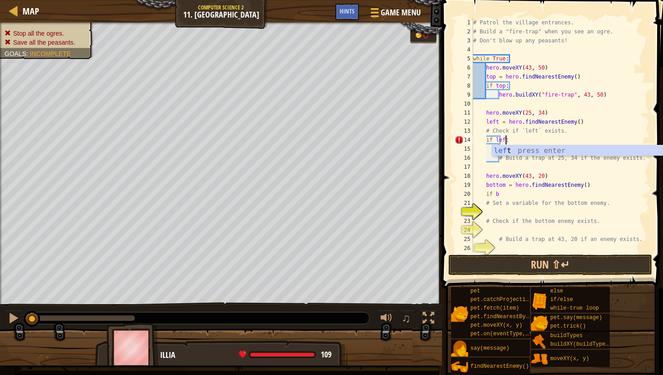
scroll to position [4, 3]
click at [507, 174] on div "# Patrol the village entrances. # Build a "fire-trap" when you see an ogre. # D…" at bounding box center [560, 144] width 178 height 253
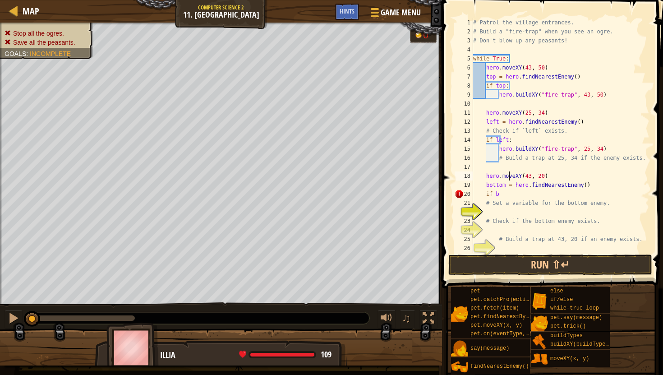
click at [502, 193] on div "# Patrol the village entrances. # Build a "fire-trap" when you see an ogre. # D…" at bounding box center [560, 144] width 178 height 253
type textarea "if bottom:"
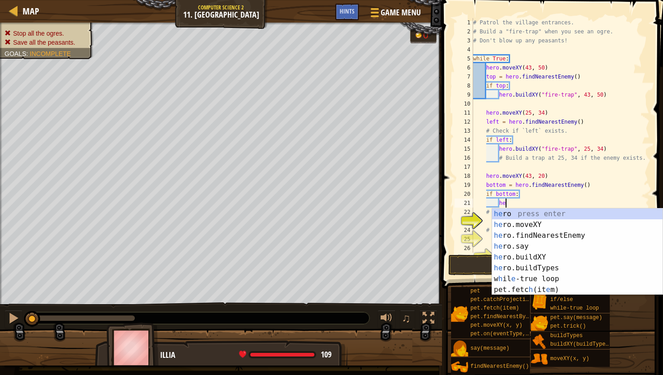
scroll to position [4, 2]
click at [537, 257] on div "her o press enter her o.moveXY press enter her o.findNearestEnemy press enter h…" at bounding box center [577, 262] width 170 height 108
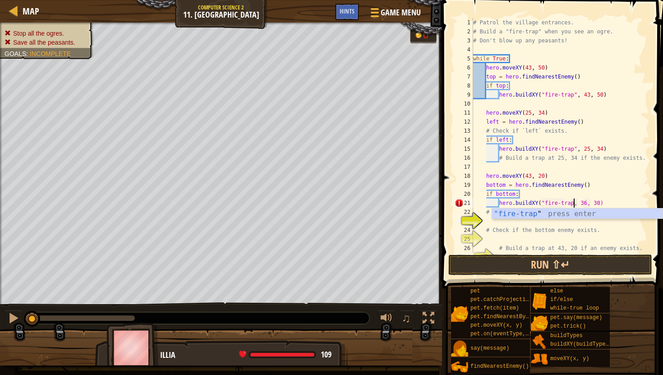
scroll to position [4, 9]
click at [592, 202] on div "# Patrol the village entrances. # Build a "fire-trap" when you see an ogre. # D…" at bounding box center [560, 144] width 178 height 253
click at [599, 203] on div "# Patrol the village entrances. # Build a "fire-trap" when you see an ogre. # D…" at bounding box center [560, 144] width 178 height 253
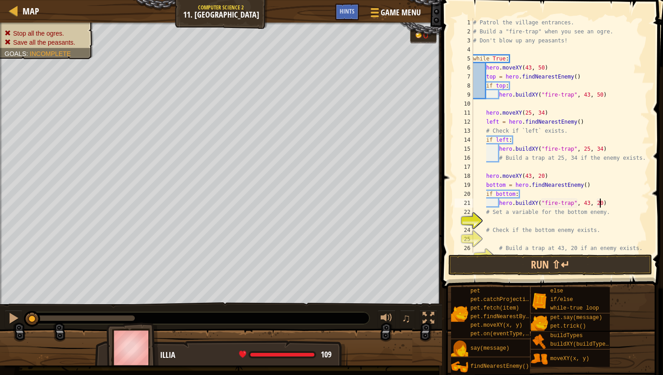
click at [623, 210] on div "# Patrol the village entrances. # Build a "fire-trap" when you see an ogre. # D…" at bounding box center [560, 144] width 178 height 253
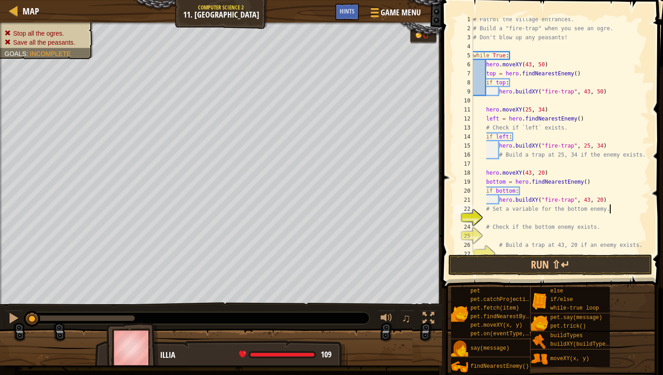
scroll to position [9, 0]
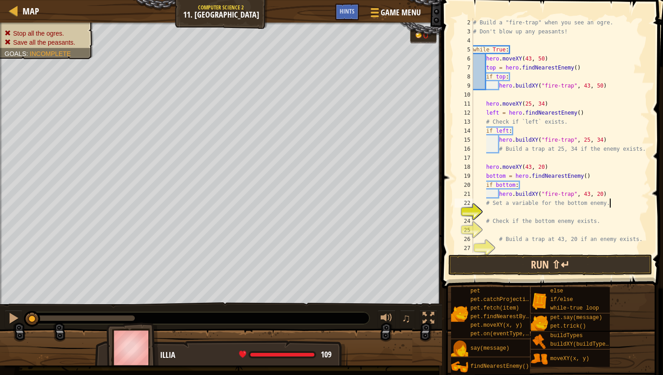
type textarea "# Set a variable for the bottom enemy."
click at [553, 263] on button "Run ⇧↵" at bounding box center [550, 264] width 204 height 21
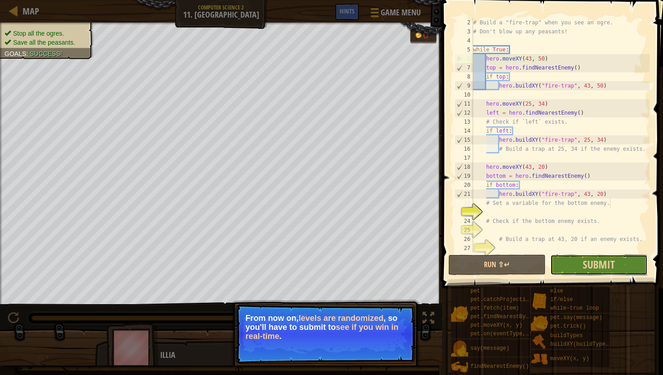
click at [578, 263] on button "Submit" at bounding box center [598, 264] width 97 height 21
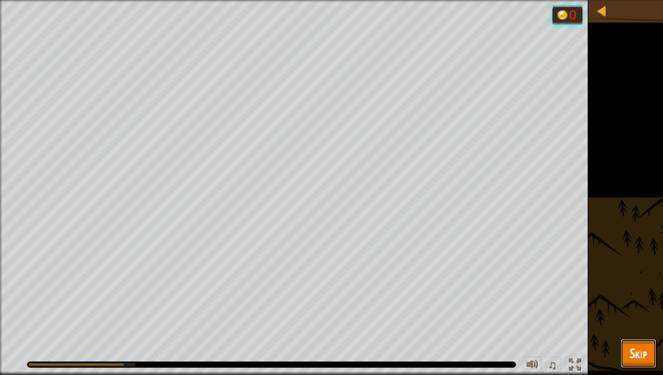
click at [643, 339] on button "Skip" at bounding box center [639, 353] width 36 height 29
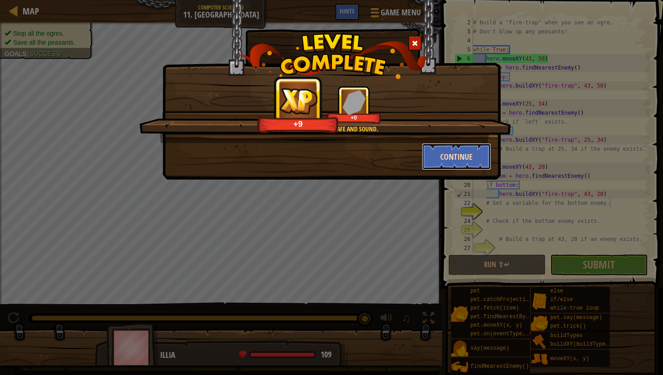
click at [455, 160] on button "Continue" at bounding box center [457, 156] width 70 height 27
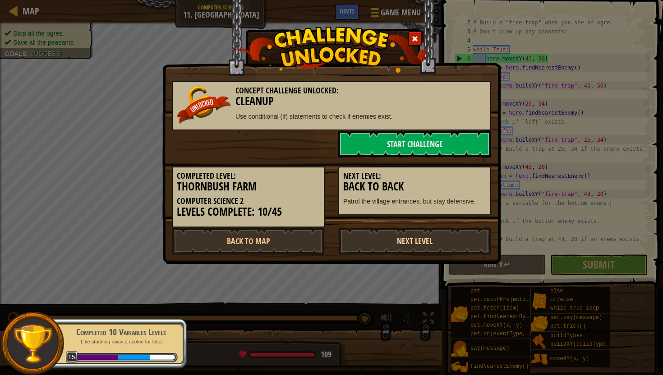
click at [435, 237] on link "Next Level" at bounding box center [414, 240] width 153 height 27
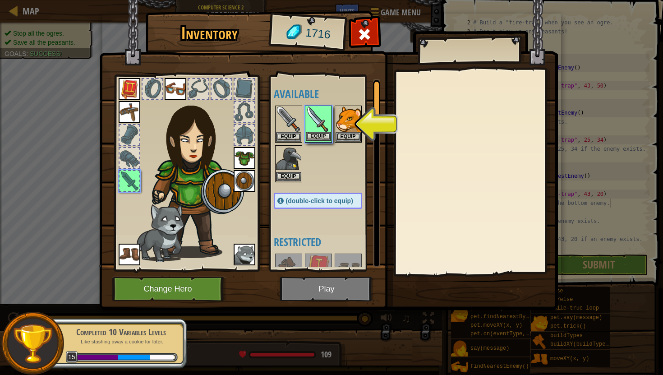
click at [315, 109] on img at bounding box center [318, 118] width 25 height 25
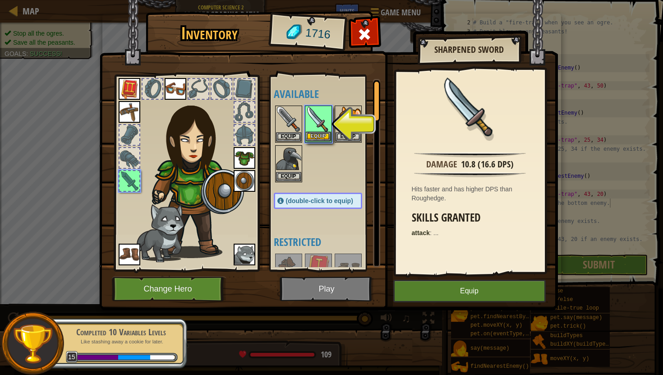
click at [316, 109] on img at bounding box center [318, 118] width 25 height 25
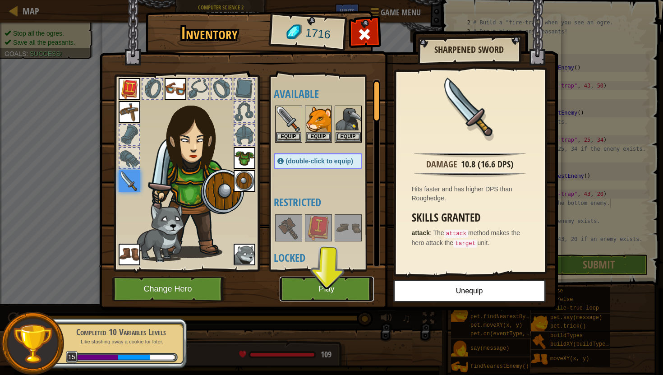
click at [327, 293] on button "Play" at bounding box center [327, 288] width 94 height 25
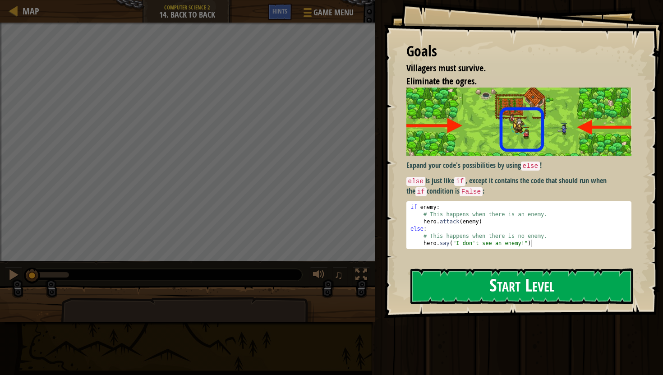
click at [471, 279] on button "Start Level" at bounding box center [521, 286] width 223 height 36
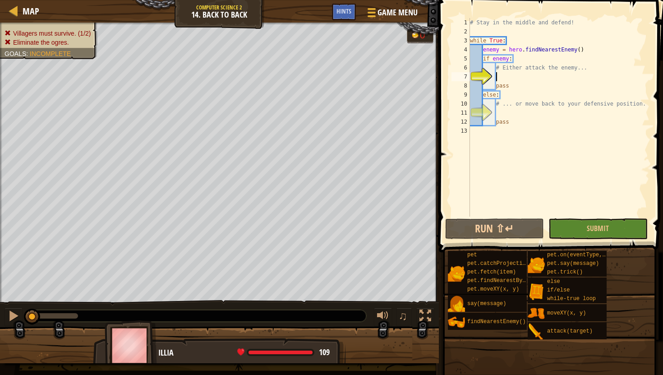
scroll to position [4, 2]
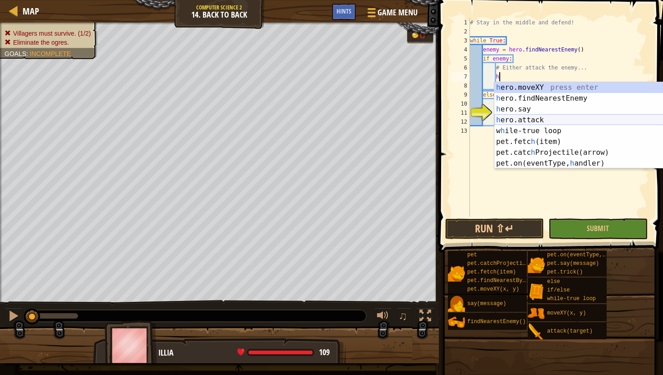
click at [577, 118] on div "h ero.moveXY press enter h ero.findNearestEnemy press enter h ero.say press ent…" at bounding box center [579, 136] width 170 height 108
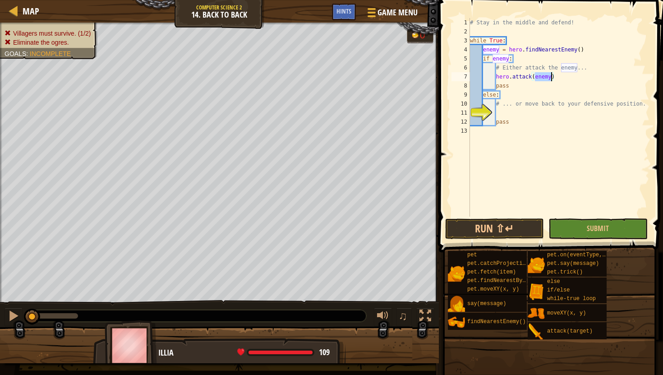
click at [574, 95] on div "# Stay in the middle and defend! while True : enemy = hero . findNearestEnemy (…" at bounding box center [558, 126] width 181 height 216
type textarea "else:"
click at [499, 110] on div "# Stay in the middle and defend! while True : enemy = hero . findNearestEnemy (…" at bounding box center [558, 126] width 181 height 216
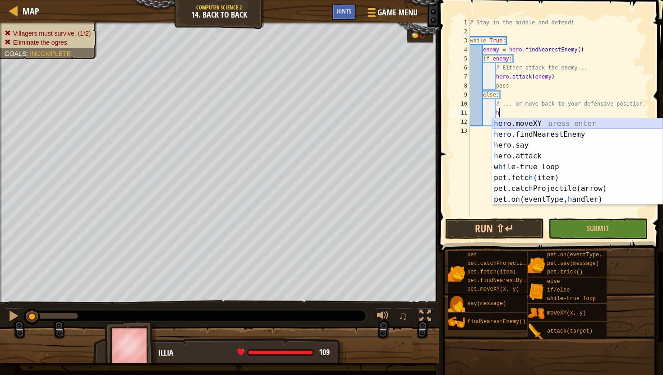
click at [535, 124] on div "h ero.moveXY press enter h ero.findNearestEnemy press enter h ero.say press ent…" at bounding box center [577, 172] width 170 height 108
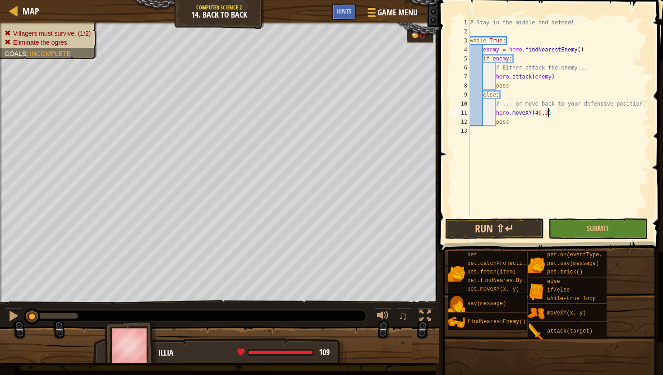
scroll to position [4, 6]
type textarea "hero.moveXY(40,35)"
click at [598, 219] on button "Submit" at bounding box center [597, 228] width 99 height 21
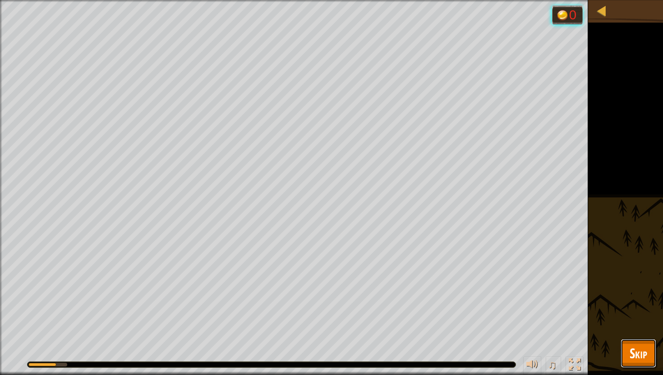
click at [645, 344] on span "Skip" at bounding box center [639, 353] width 18 height 18
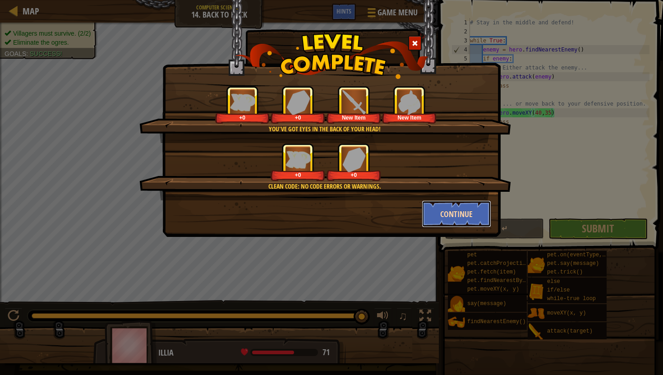
click at [479, 220] on button "Continue" at bounding box center [457, 213] width 70 height 27
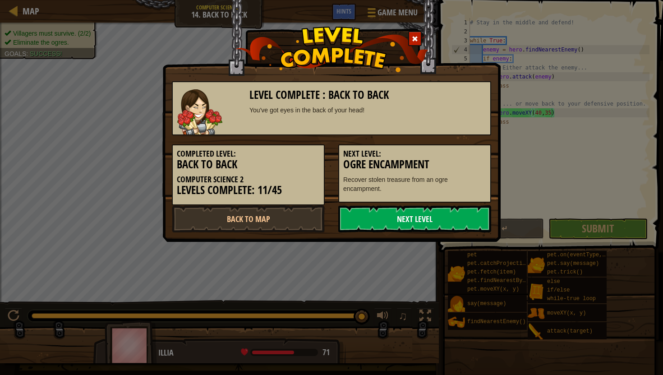
click at [465, 221] on link "Next Level" at bounding box center [414, 218] width 153 height 27
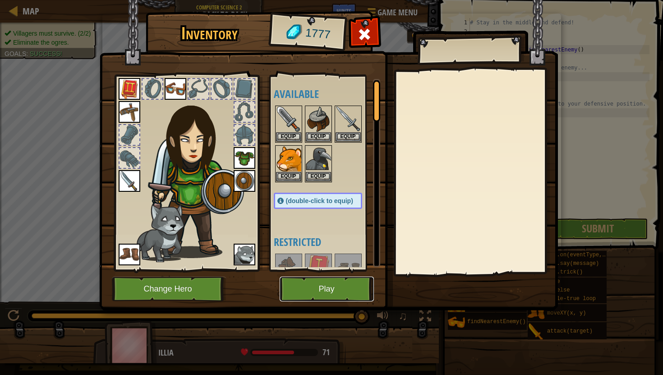
click at [343, 285] on button "Play" at bounding box center [327, 288] width 94 height 25
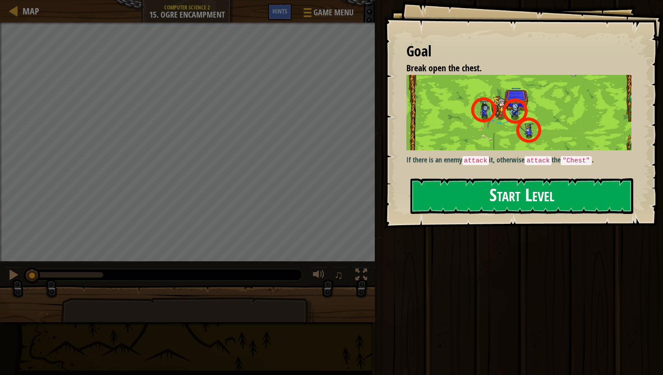
click at [519, 185] on button "Start Level" at bounding box center [521, 196] width 223 height 36
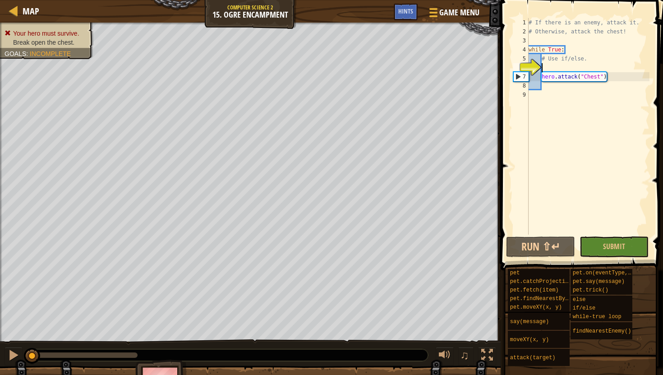
type textarea "h"
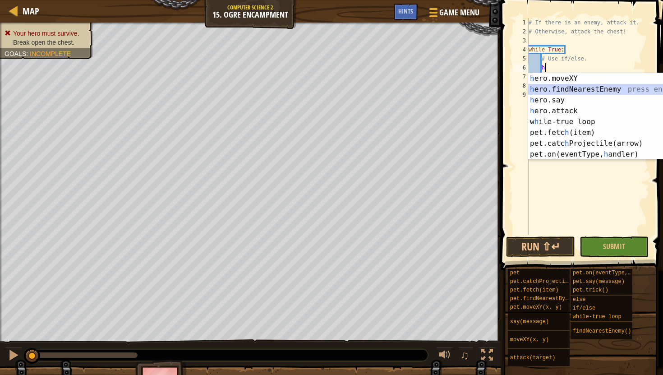
click at [598, 86] on div "h ero.moveXY press enter h ero.findNearestEnemy press enter h ero.say press ent…" at bounding box center [613, 127] width 170 height 108
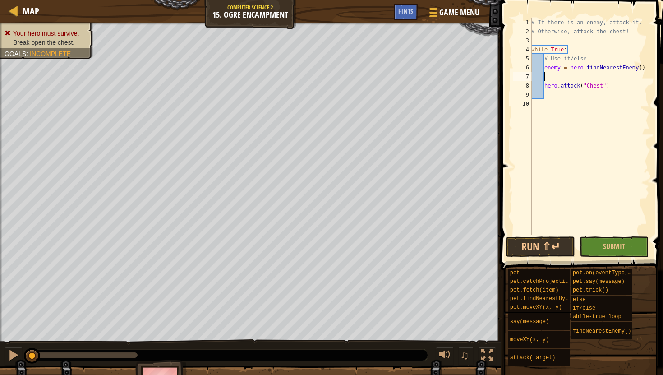
scroll to position [4, 0]
type textarea "h"
click at [601, 73] on div "# If there is an enemy, attack it. # Otherwise, attack the chest! while True : …" at bounding box center [589, 135] width 120 height 235
type textarea "if enemy:"
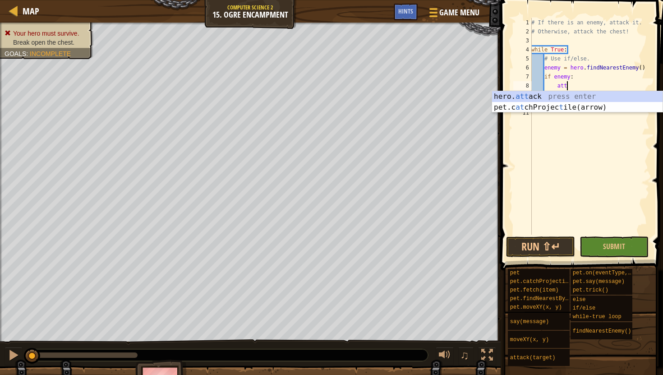
scroll to position [4, 3]
click at [582, 96] on div "hero. [PERSON_NAME] press enter pet.c at chProjec t ile( a rrow) press enter" at bounding box center [577, 112] width 170 height 43
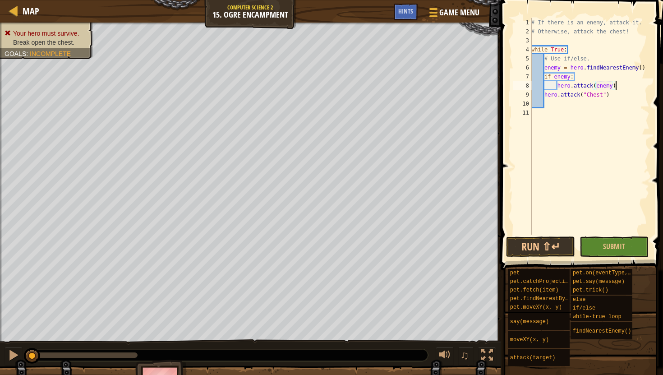
click at [624, 89] on div "# If there is an enemy, attack it. # Otherwise, attack the chest! while True : …" at bounding box center [589, 135] width 120 height 235
click at [616, 97] on div "# If there is an enemy, attack it. # Otherwise, attack the chest! while True : …" at bounding box center [589, 135] width 120 height 235
type textarea "hero.attack("Chest")"
click at [614, 238] on button "Submit" at bounding box center [614, 246] width 69 height 21
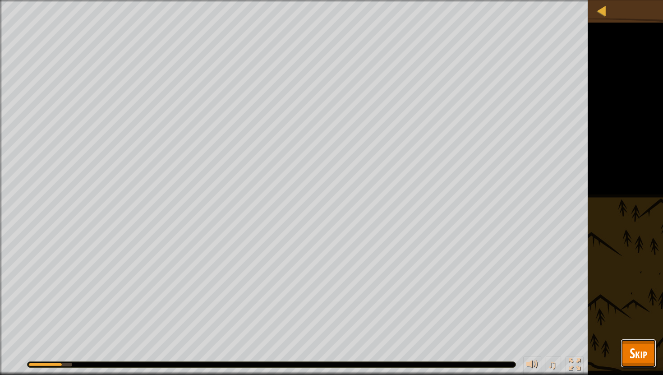
click at [634, 339] on button "Skip" at bounding box center [639, 353] width 36 height 29
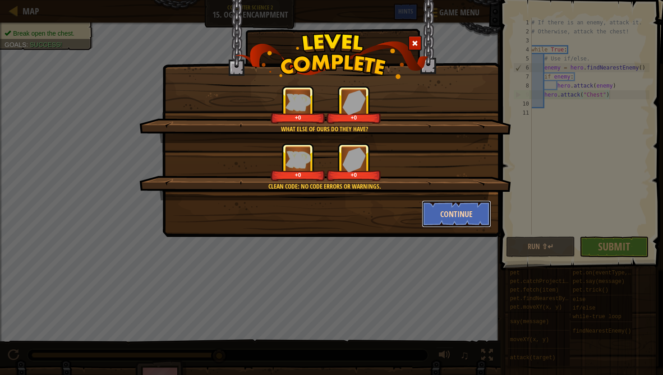
click at [470, 212] on button "Continue" at bounding box center [457, 213] width 70 height 27
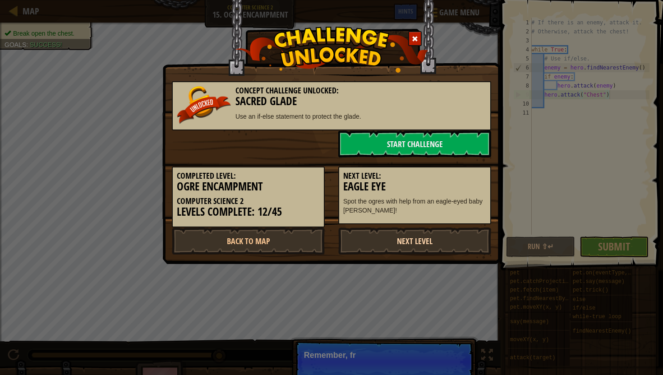
click at [408, 239] on link "Next Level" at bounding box center [414, 240] width 153 height 27
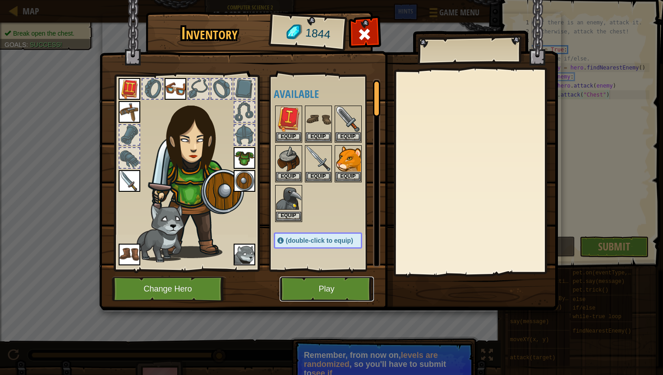
click at [327, 286] on button "Play" at bounding box center [327, 288] width 94 height 25
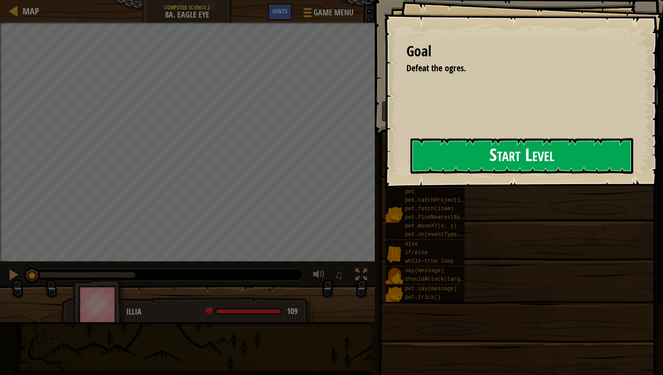
click at [506, 152] on button "Start Level" at bounding box center [521, 156] width 223 height 36
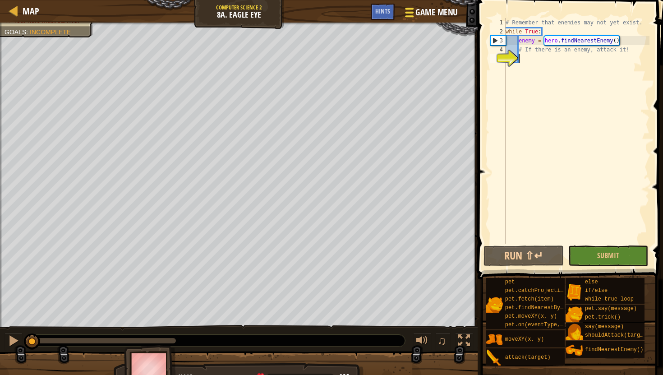
click at [415, 16] on div at bounding box center [409, 12] width 12 height 13
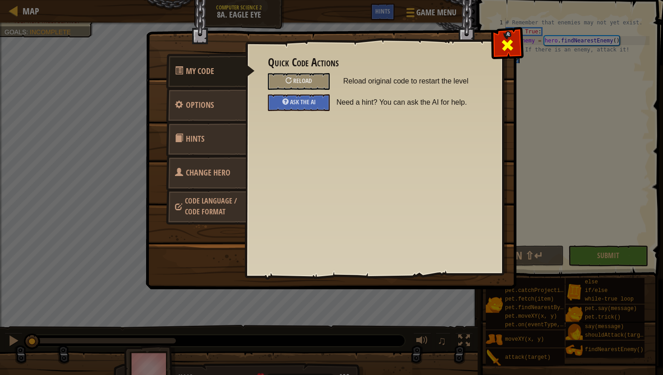
click at [507, 40] on span at bounding box center [507, 45] width 14 height 14
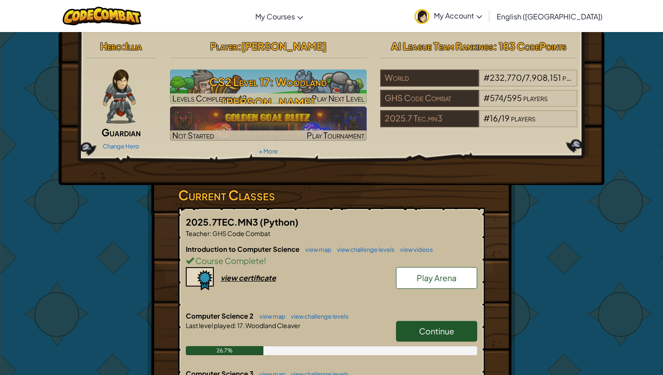
scroll to position [6, 0]
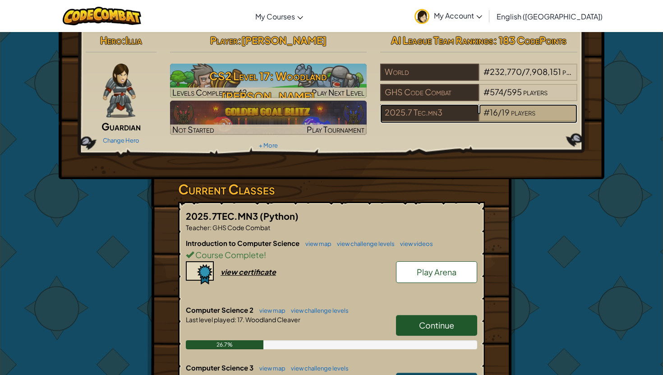
click at [501, 112] on span "/" at bounding box center [500, 112] width 4 height 10
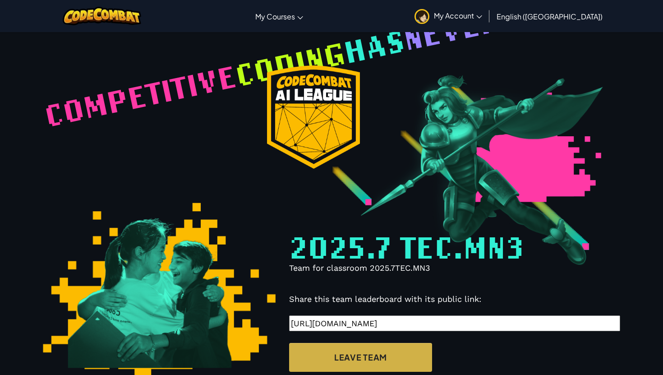
select select "68816ef38448581ccbc3132d"
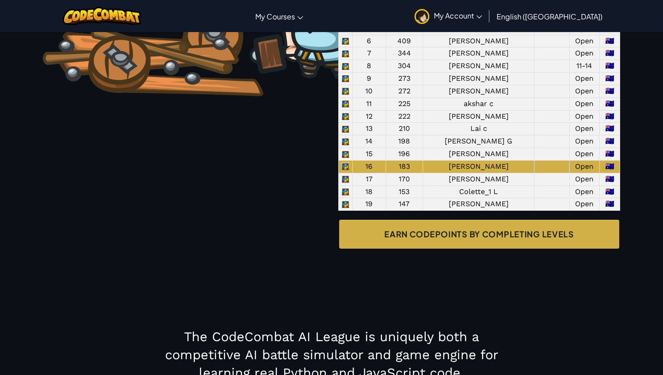
scroll to position [736, 0]
